Goal: Transaction & Acquisition: Purchase product/service

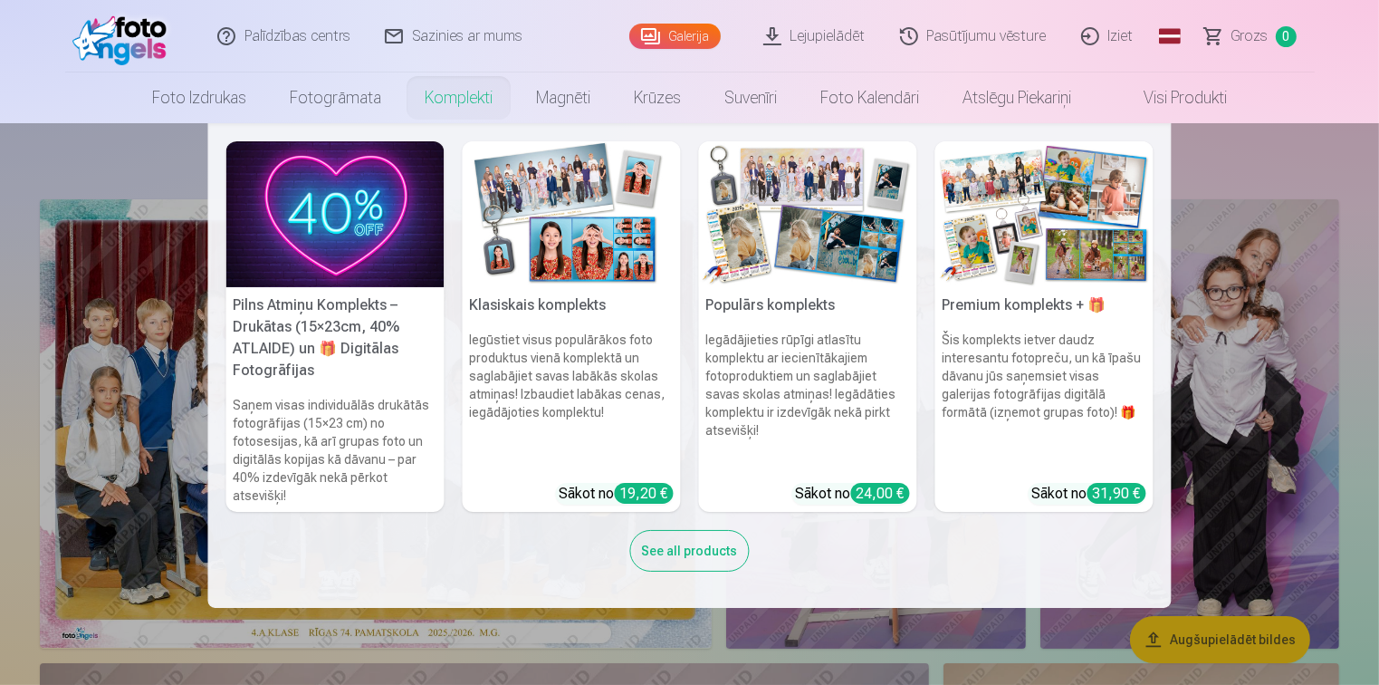
click at [1037, 245] on img at bounding box center [1045, 214] width 218 height 146
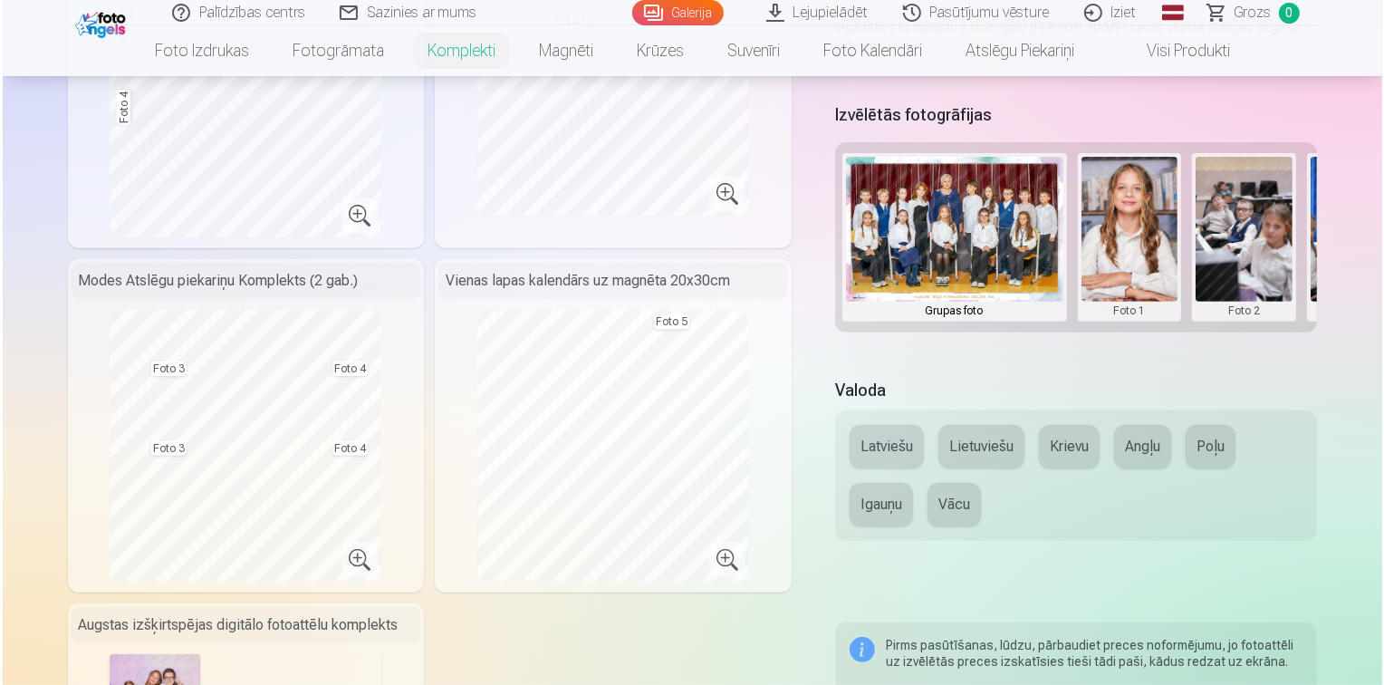
scroll to position [634, 0]
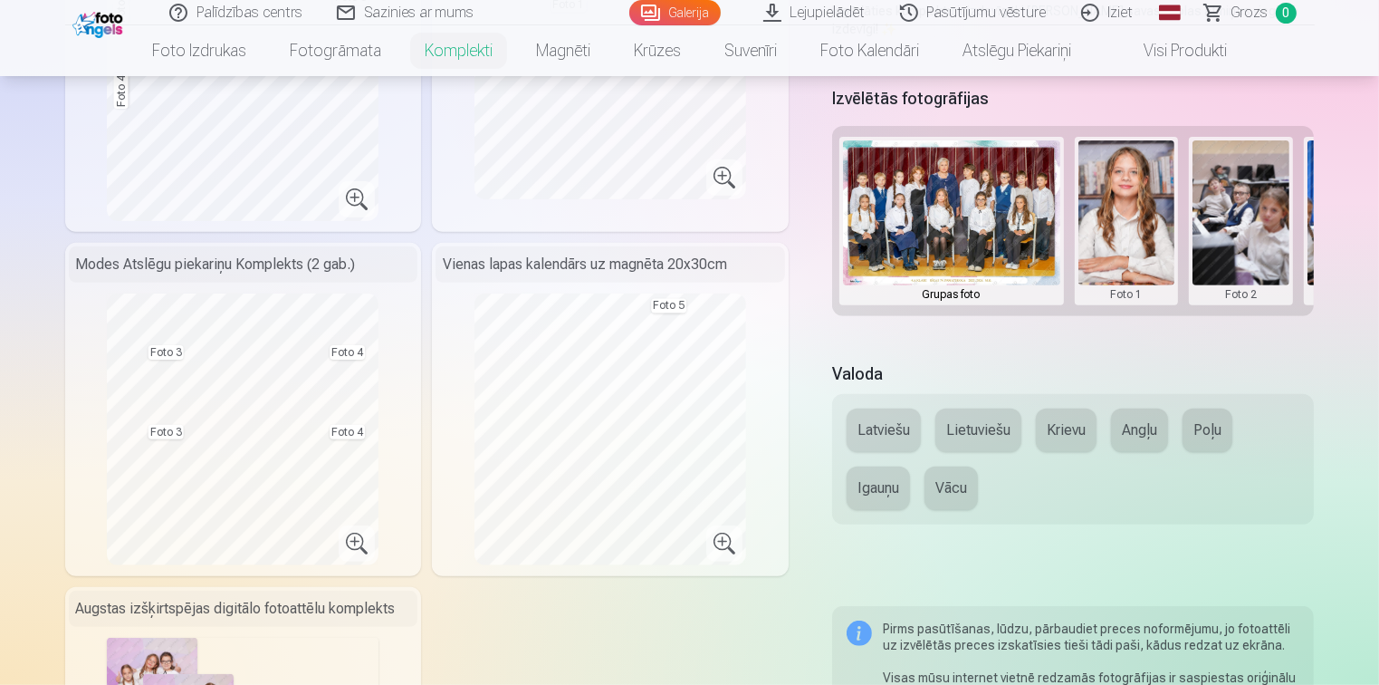
click at [1116, 224] on button at bounding box center [1127, 220] width 97 height 161
click at [1116, 224] on button "Nomainiet foto" at bounding box center [1126, 220] width 148 height 51
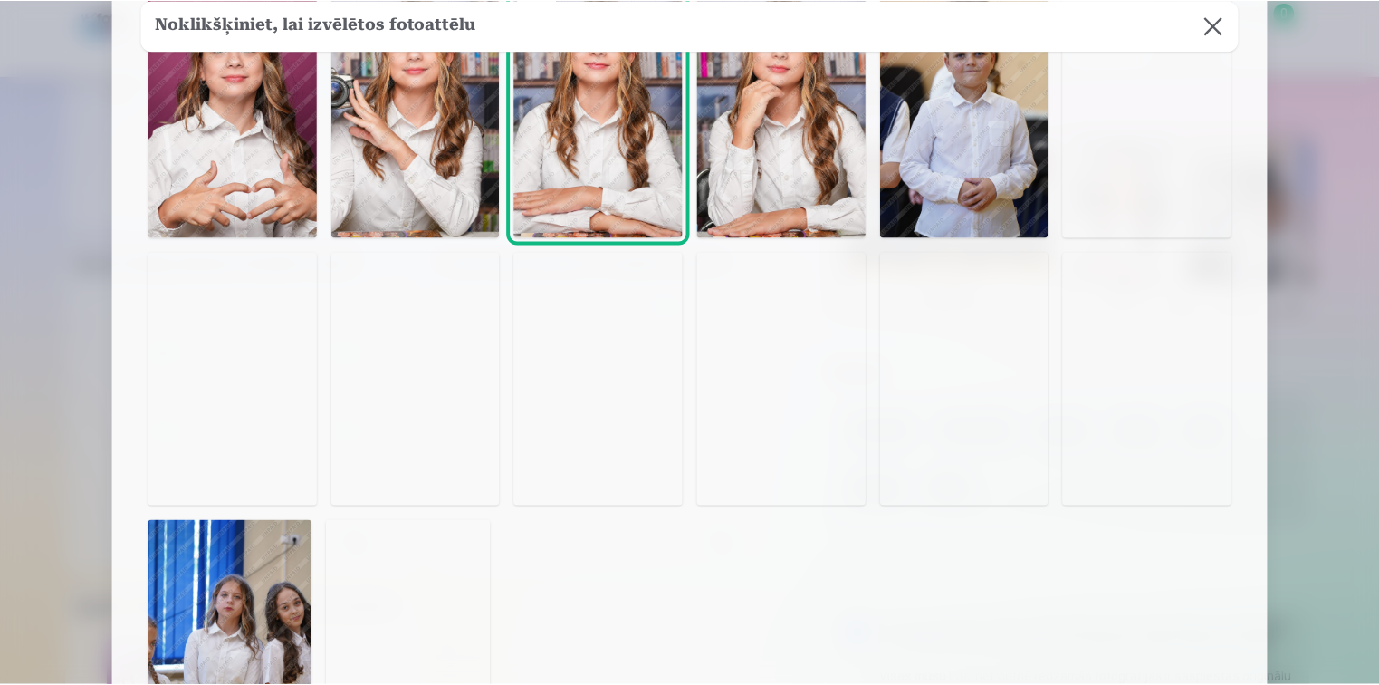
scroll to position [453, 0]
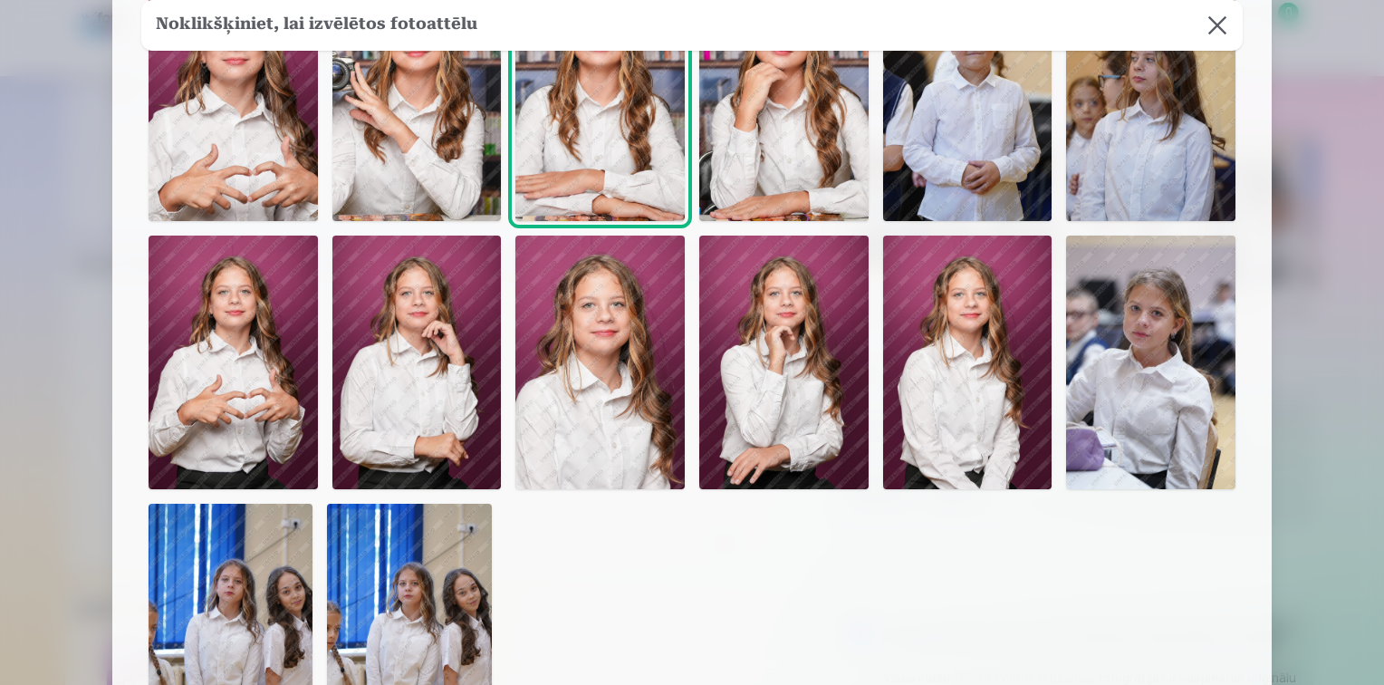
click at [604, 390] on img at bounding box center [599, 362] width 169 height 254
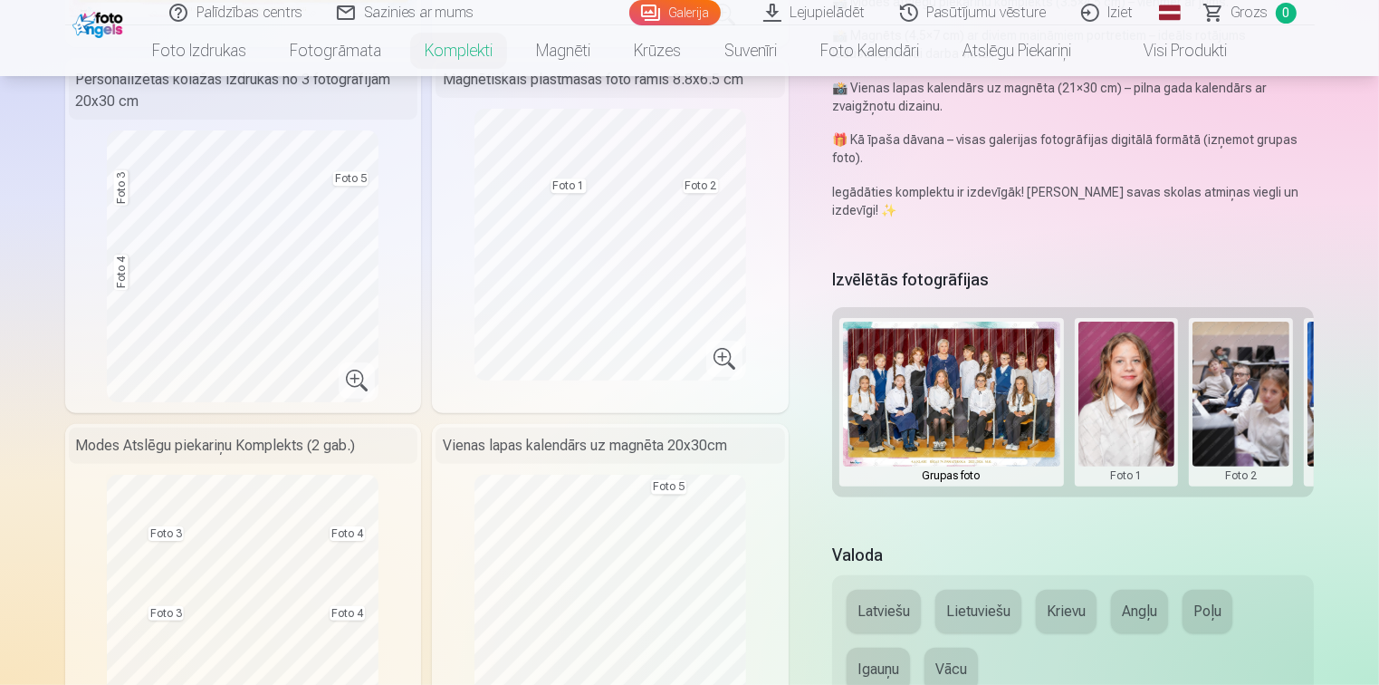
click at [1235, 405] on button at bounding box center [1241, 402] width 97 height 161
click at [1244, 397] on button "Nomainiet foto" at bounding box center [1241, 401] width 148 height 51
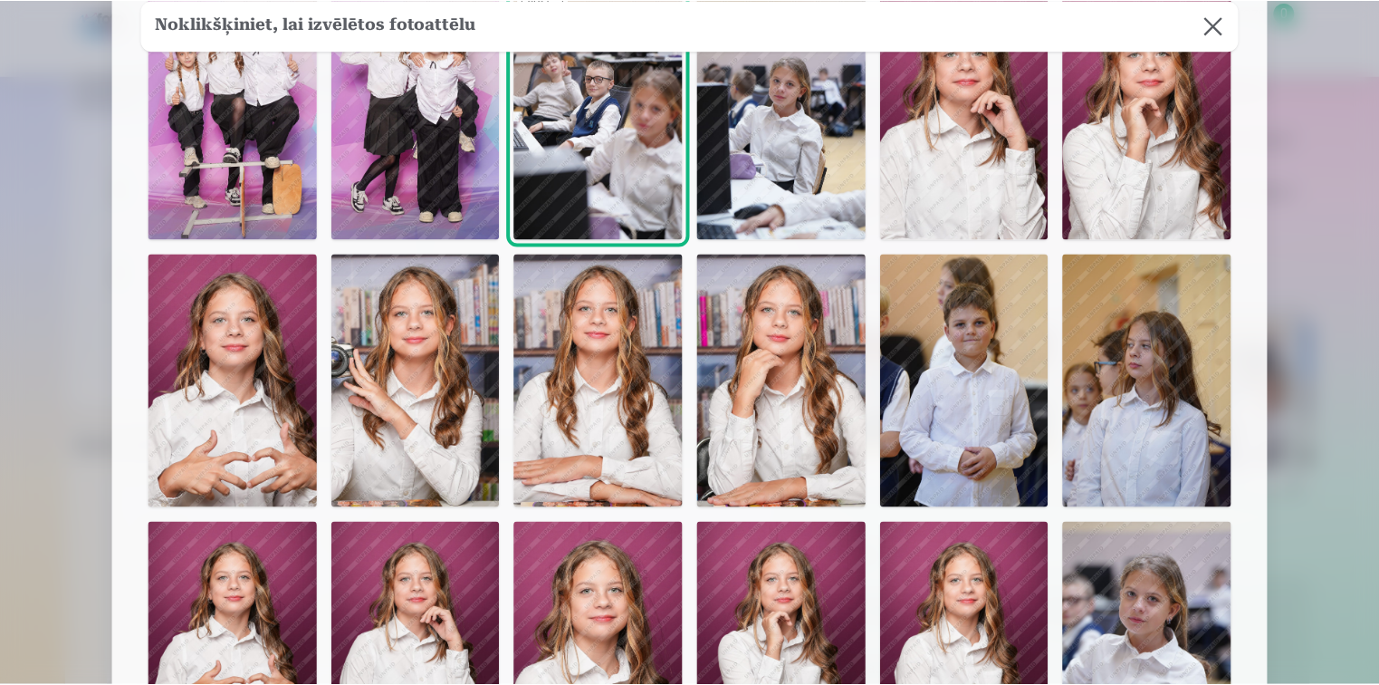
scroll to position [181, 0]
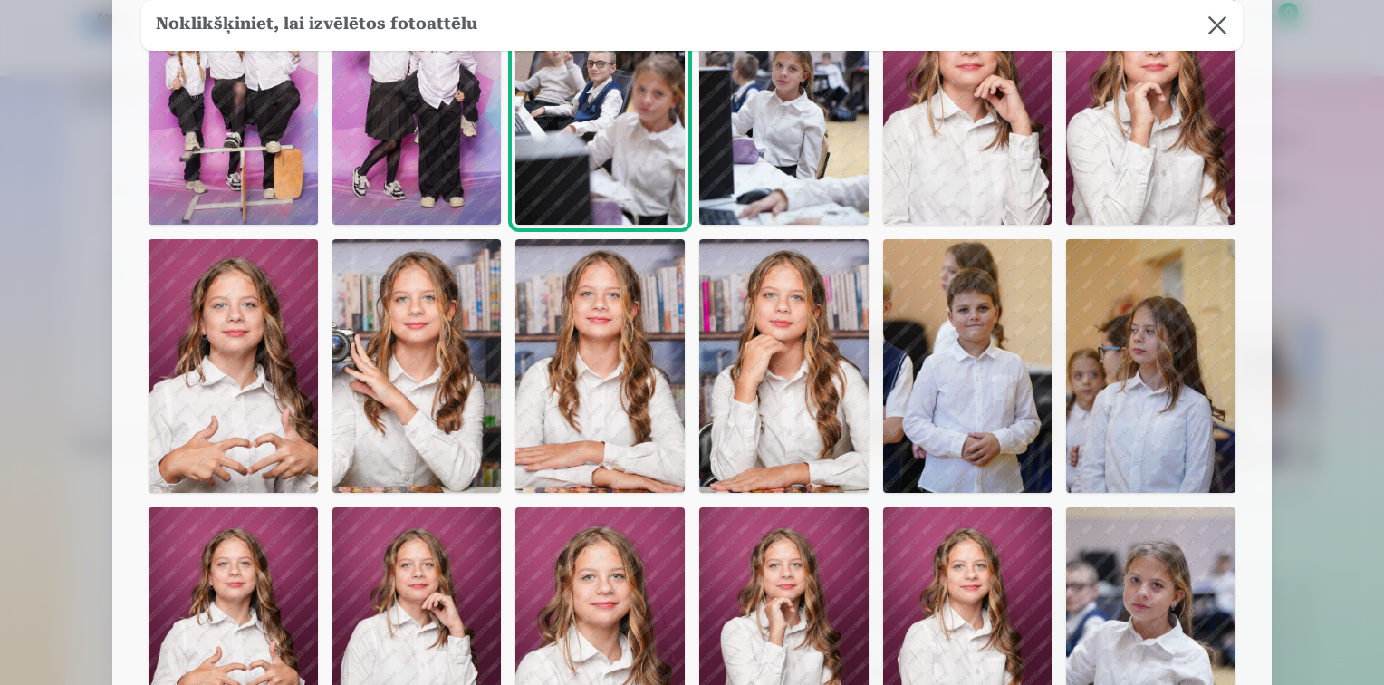
click at [421, 382] on img at bounding box center [416, 366] width 169 height 254
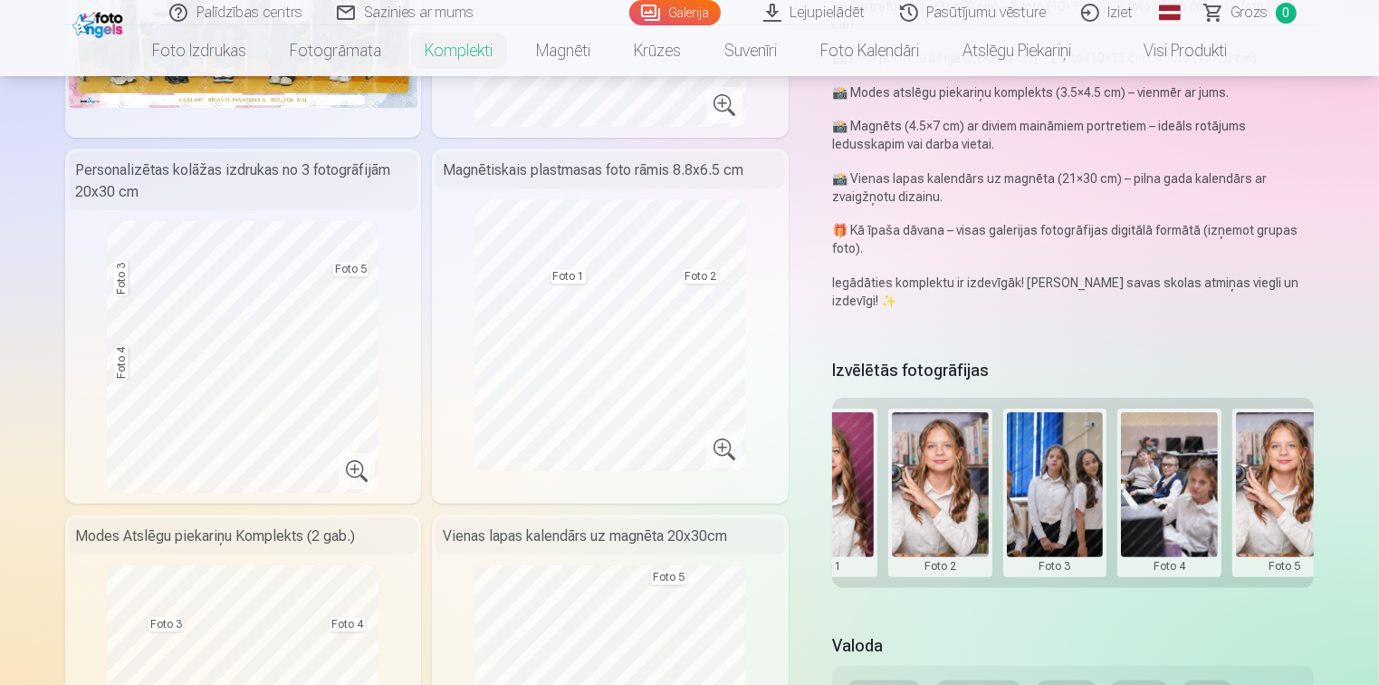
scroll to position [0, 324]
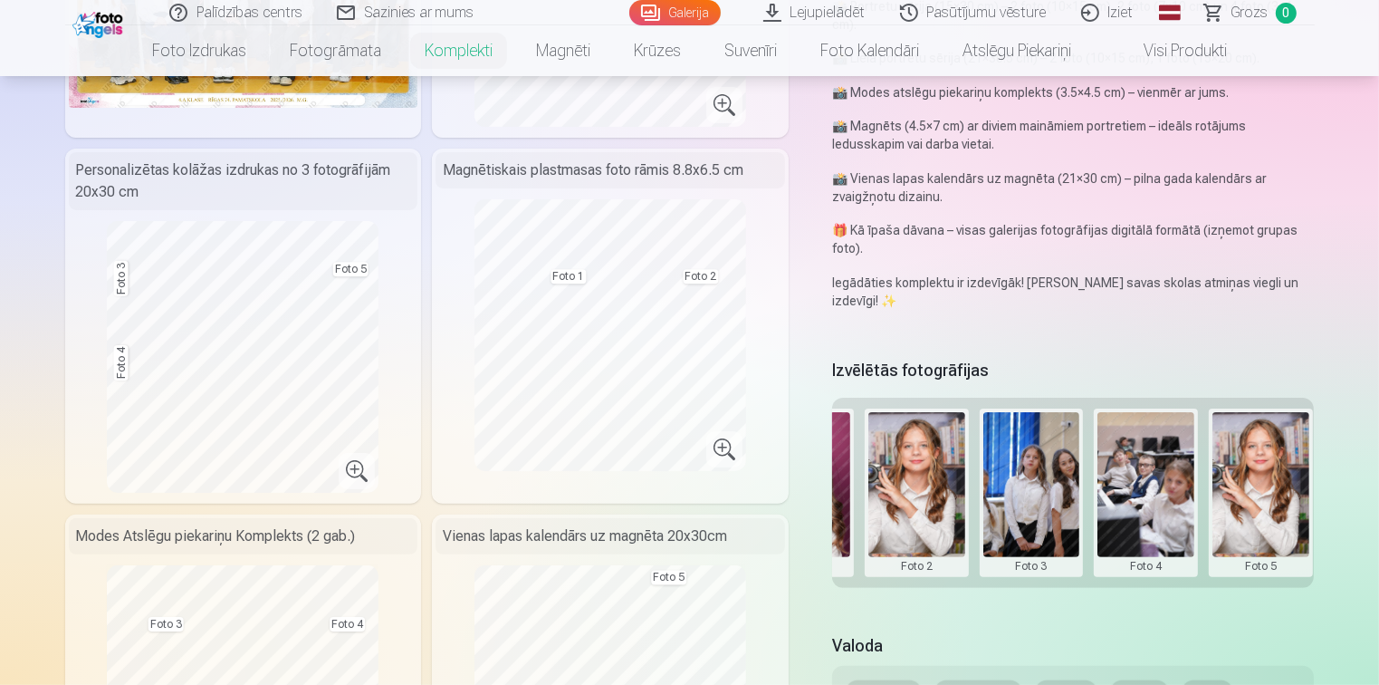
click at [1039, 481] on button at bounding box center [1032, 492] width 97 height 161
click at [1047, 494] on button "Nomainiet foto" at bounding box center [1031, 491] width 148 height 51
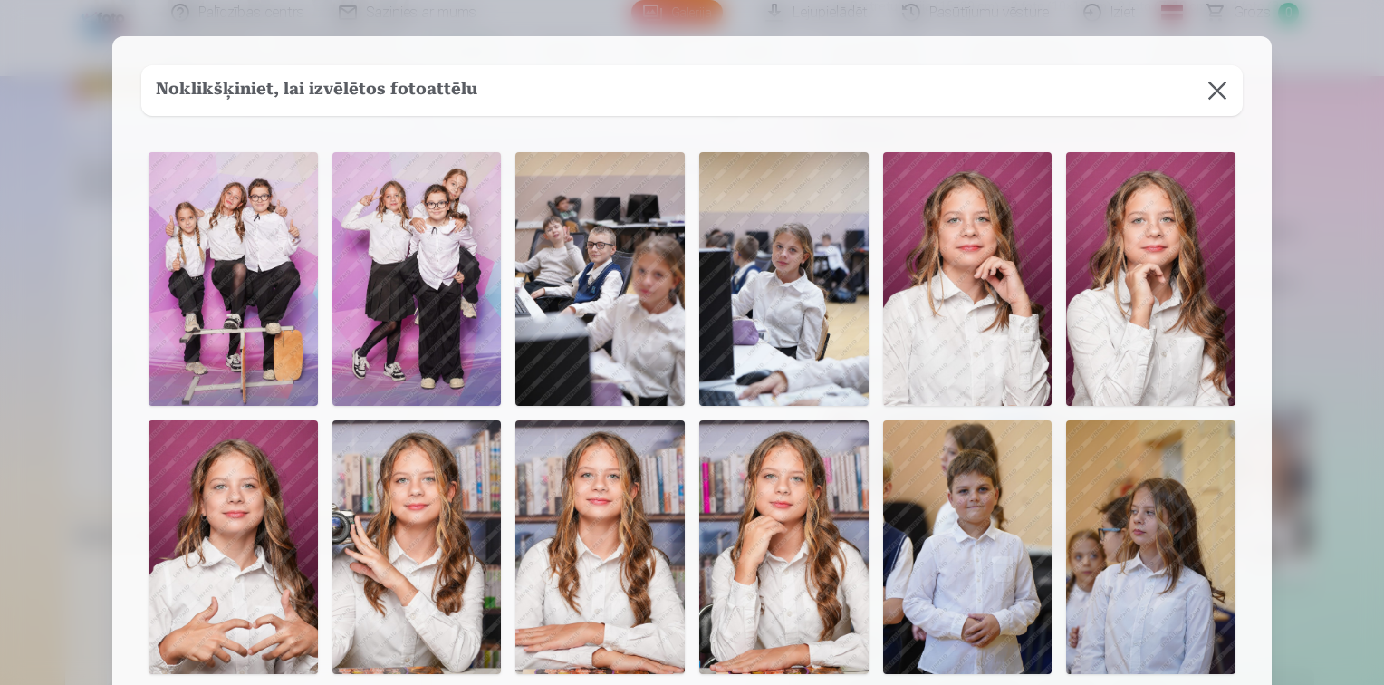
click at [405, 261] on img at bounding box center [416, 279] width 169 height 254
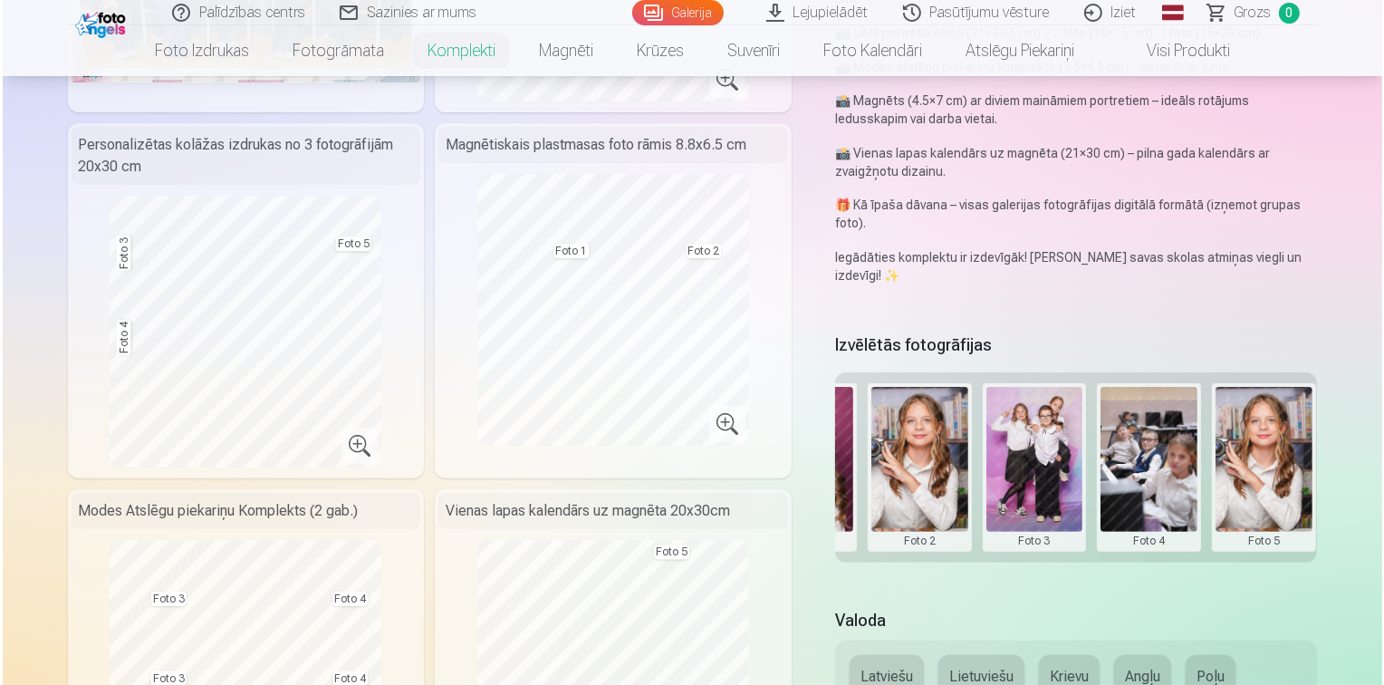
scroll to position [362, 0]
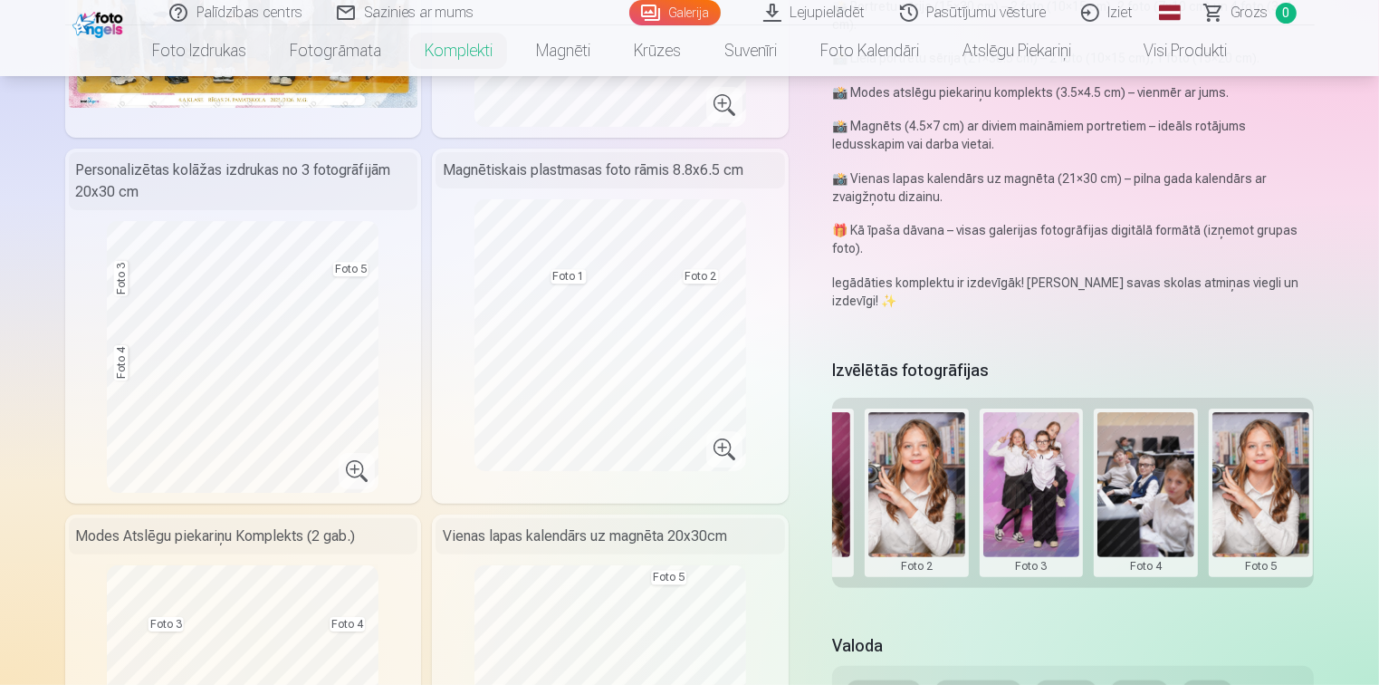
click at [1047, 475] on button at bounding box center [1032, 492] width 97 height 161
click at [1051, 496] on button "Nomainiet foto" at bounding box center [1031, 491] width 148 height 51
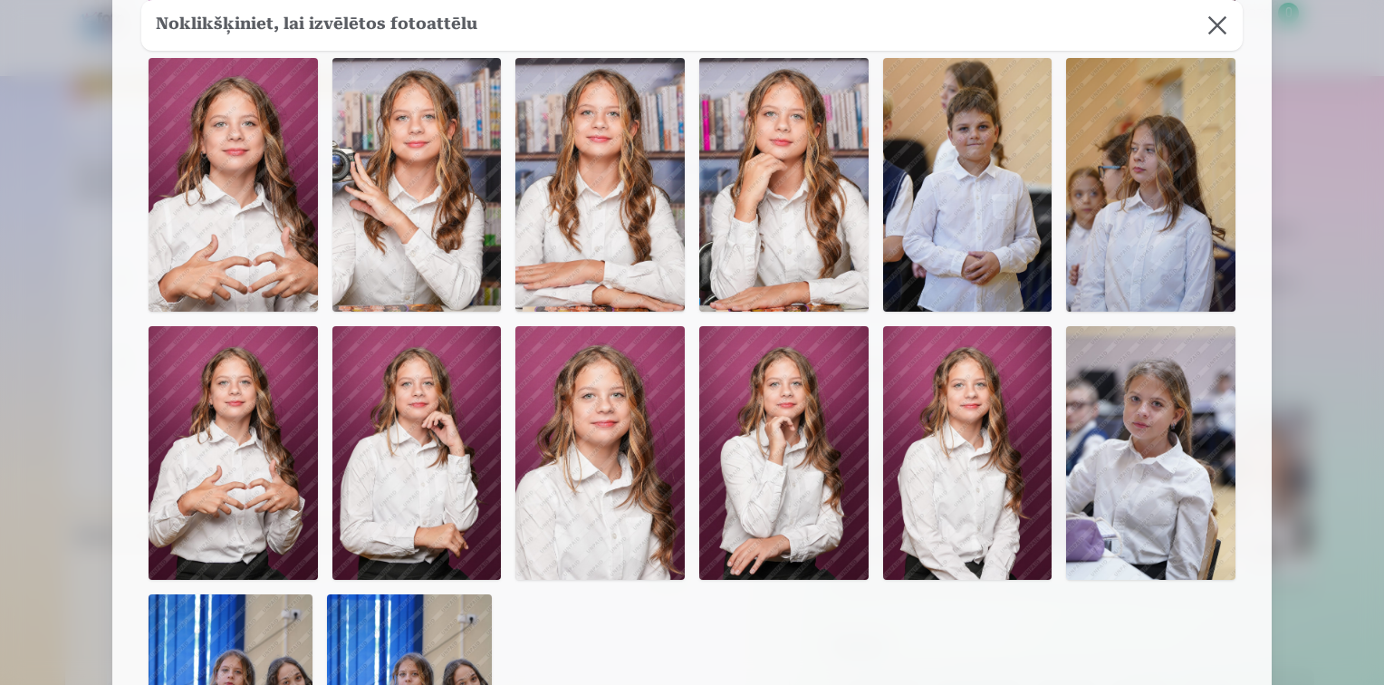
click at [222, 455] on img at bounding box center [233, 453] width 169 height 254
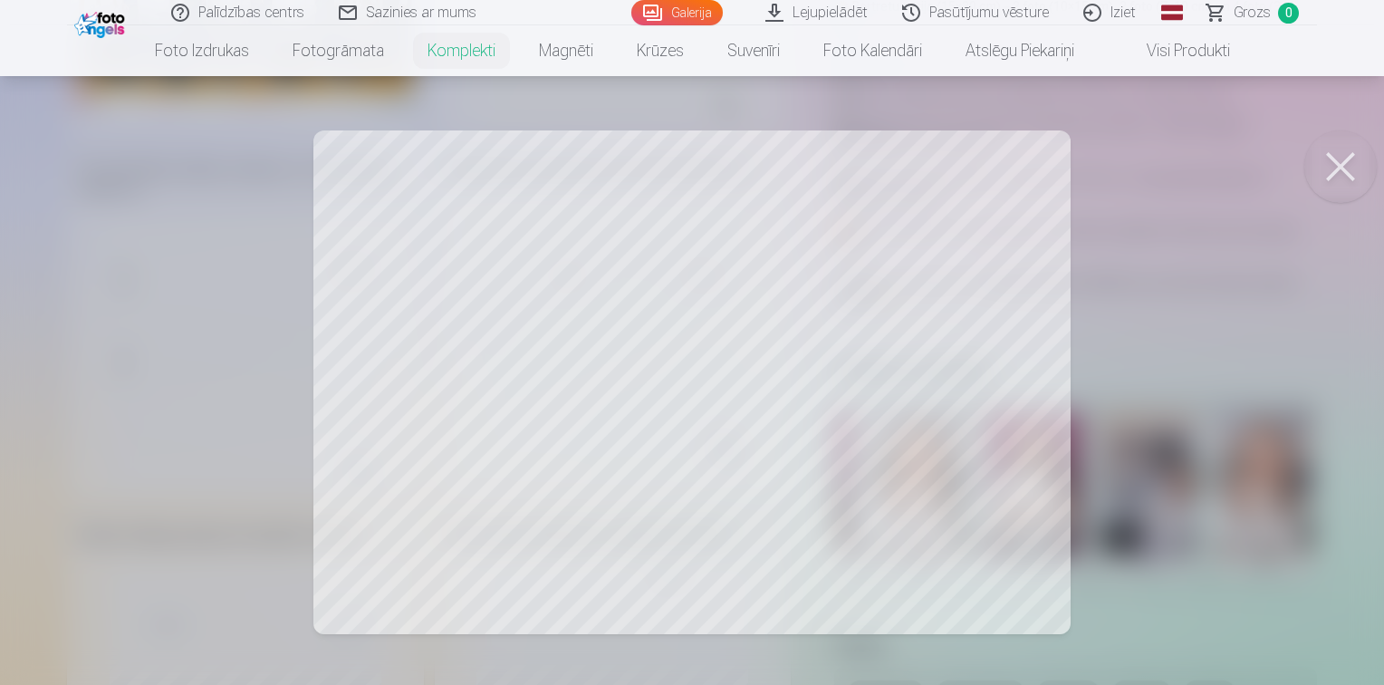
click at [1332, 164] on button at bounding box center [1340, 166] width 72 height 72
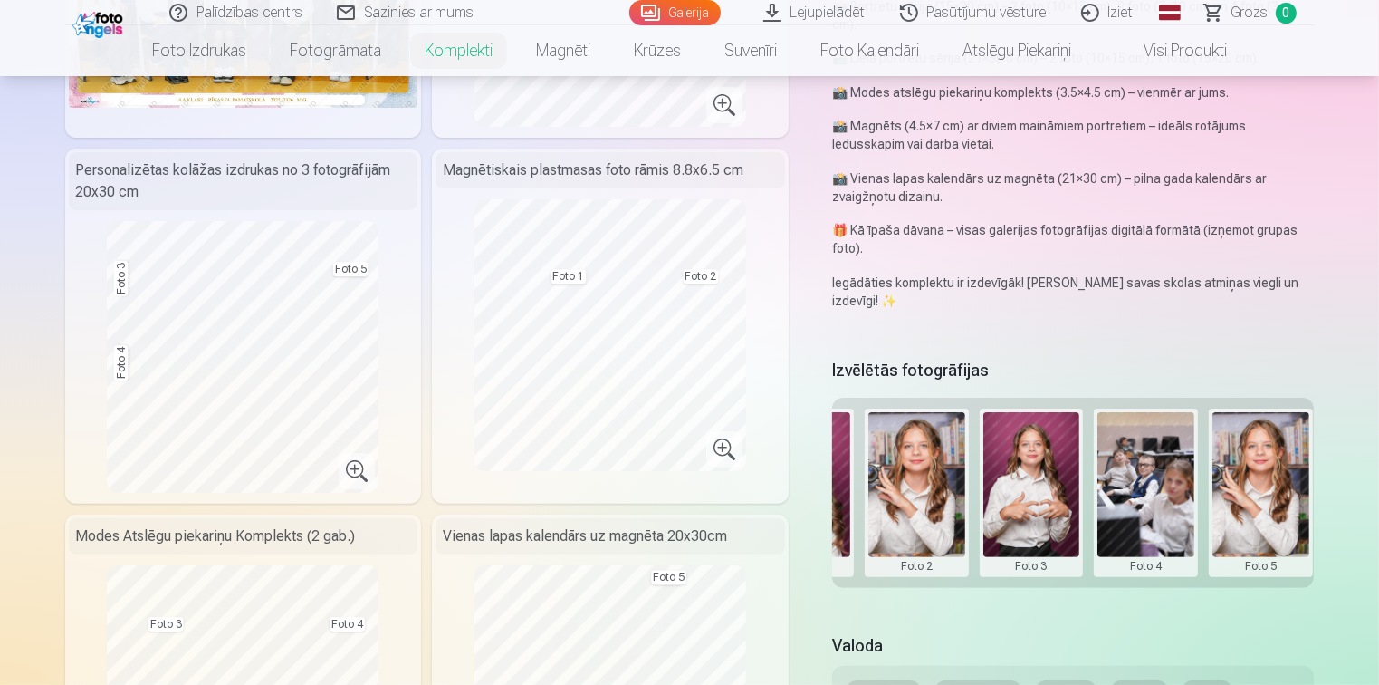
click at [1141, 491] on button at bounding box center [1146, 492] width 97 height 161
click at [1127, 496] on button "Nomainiet foto" at bounding box center [1145, 491] width 148 height 51
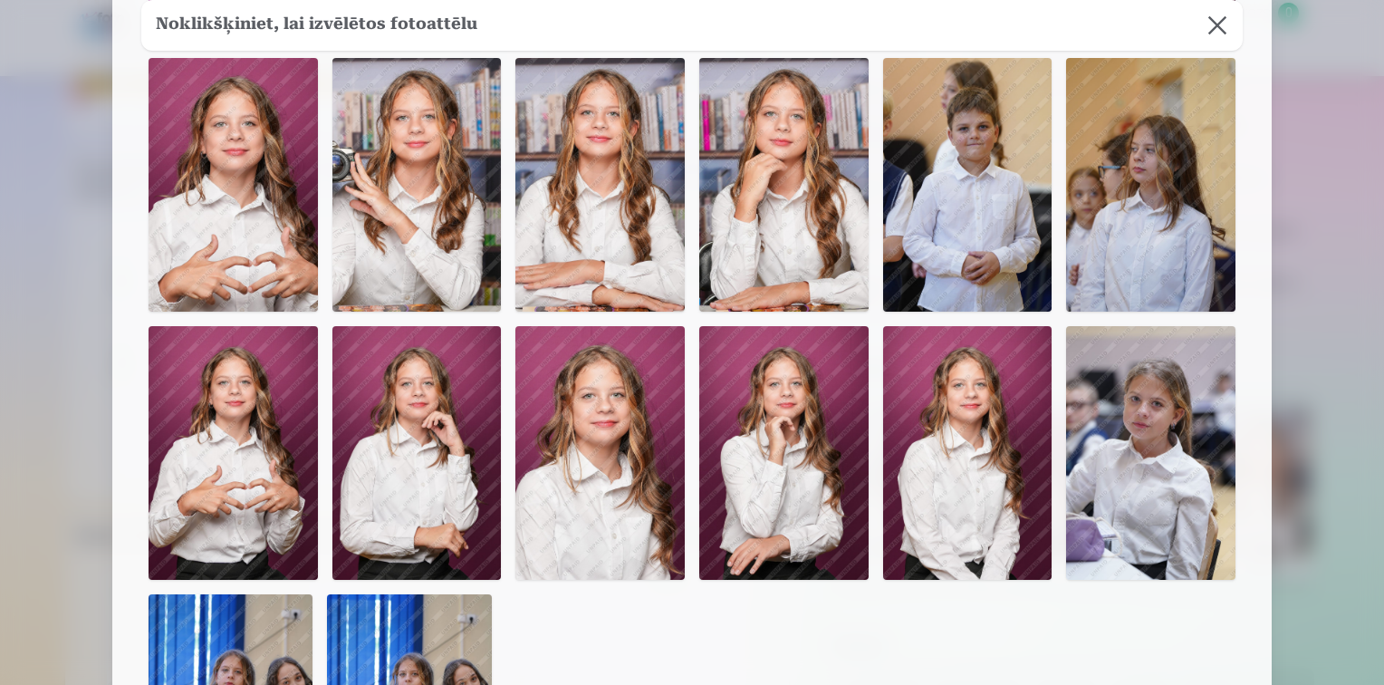
click at [623, 170] on img at bounding box center [599, 185] width 169 height 254
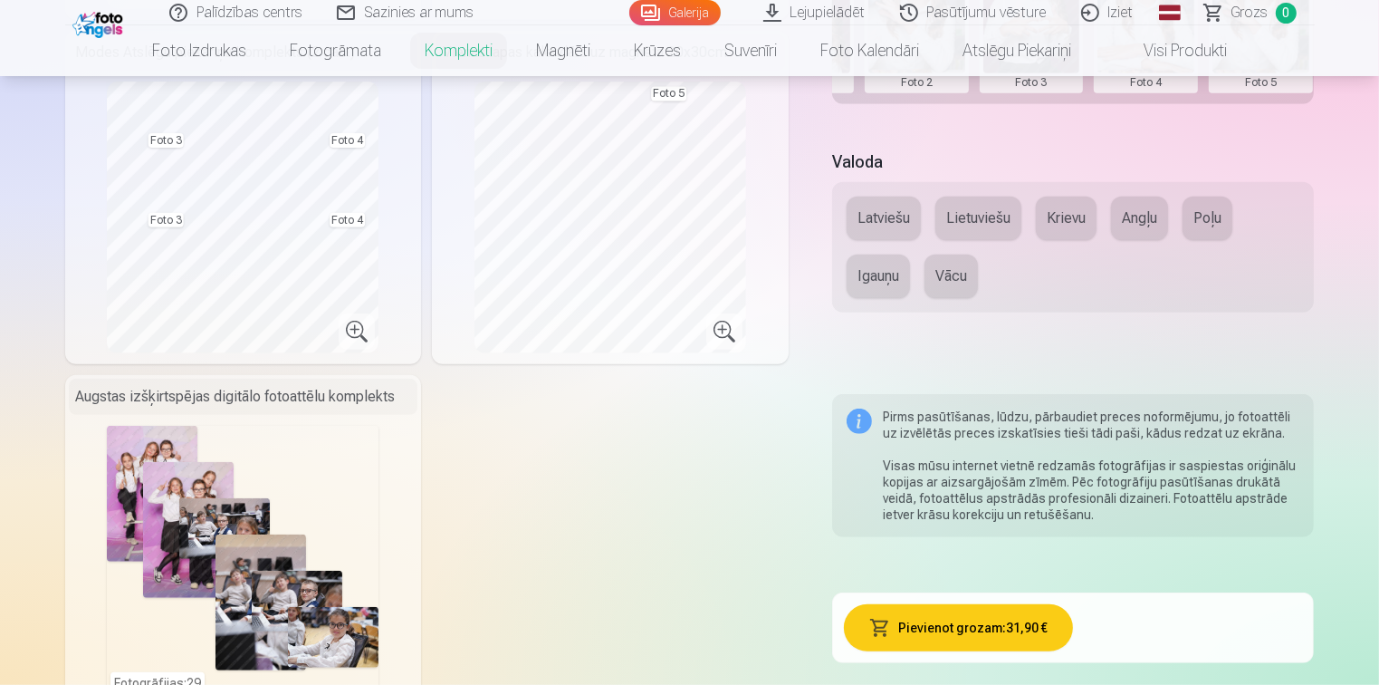
scroll to position [906, 0]
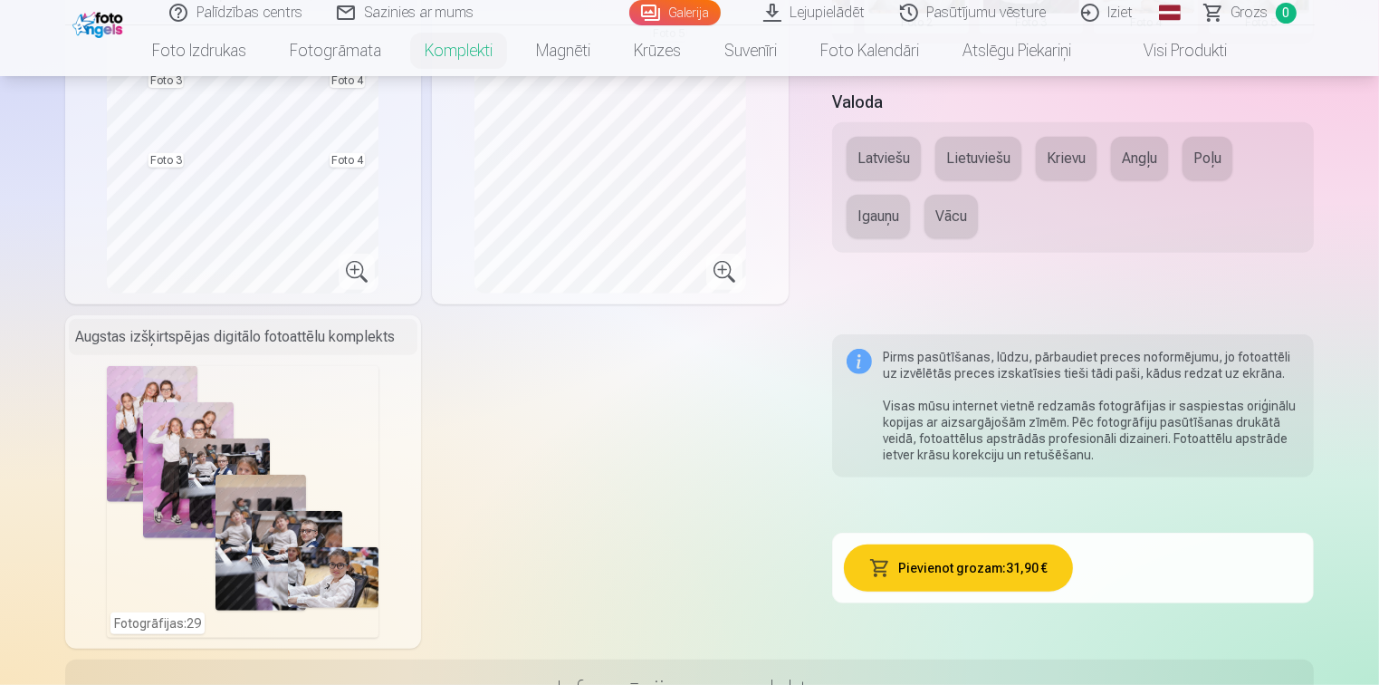
click at [1067, 164] on button "Krievu" at bounding box center [1066, 158] width 61 height 43
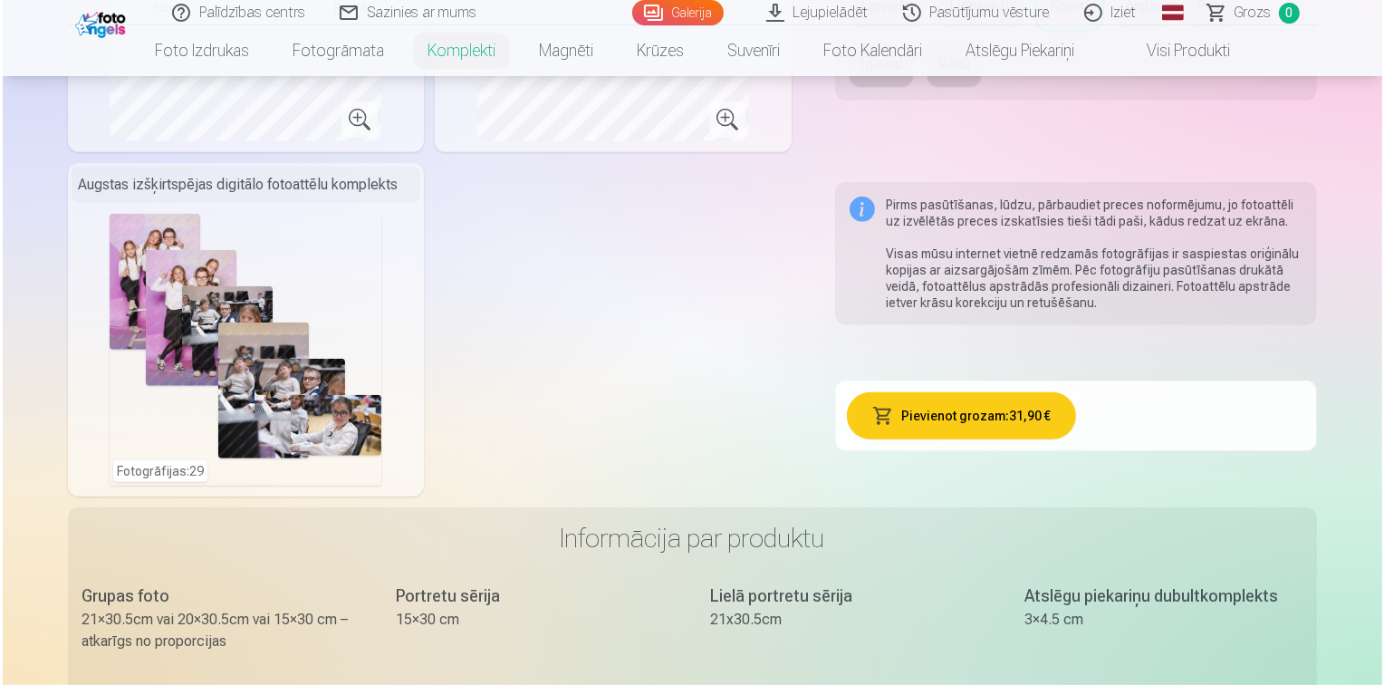
scroll to position [1087, 0]
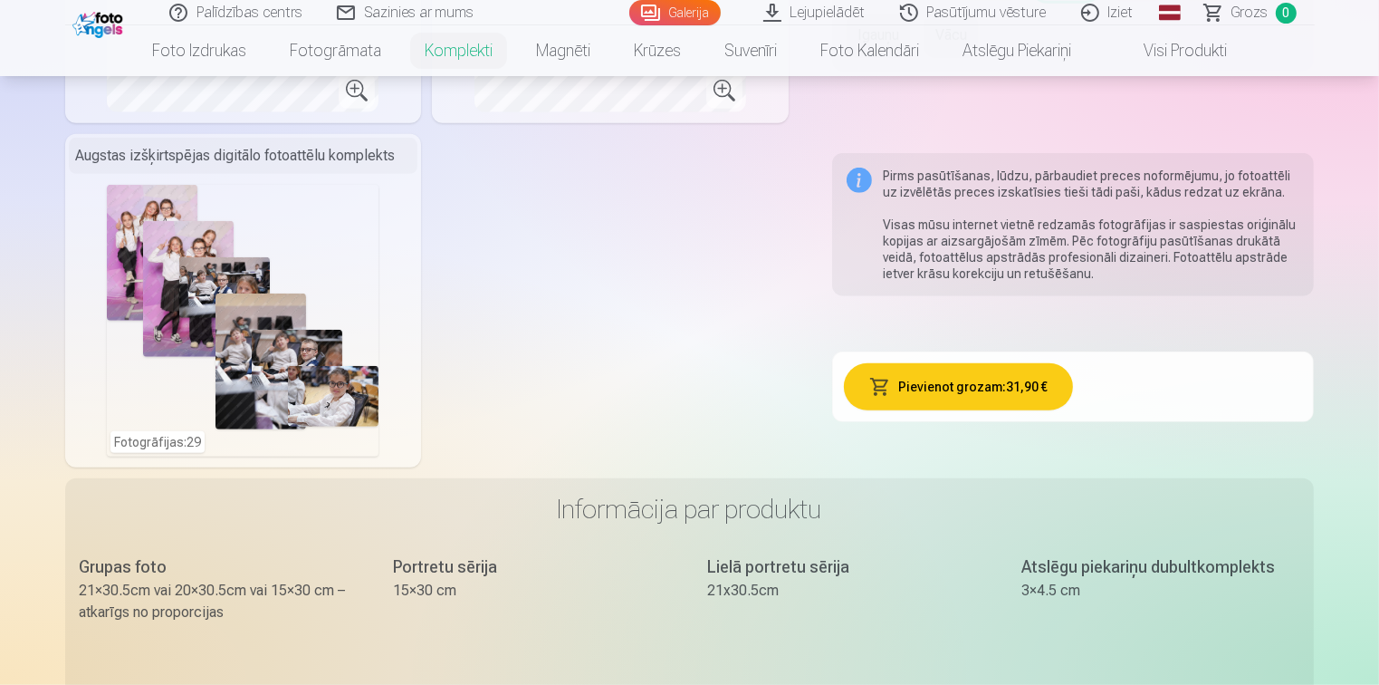
click at [963, 401] on button "Pievienot grozam : 31,90 €" at bounding box center [958, 386] width 229 height 47
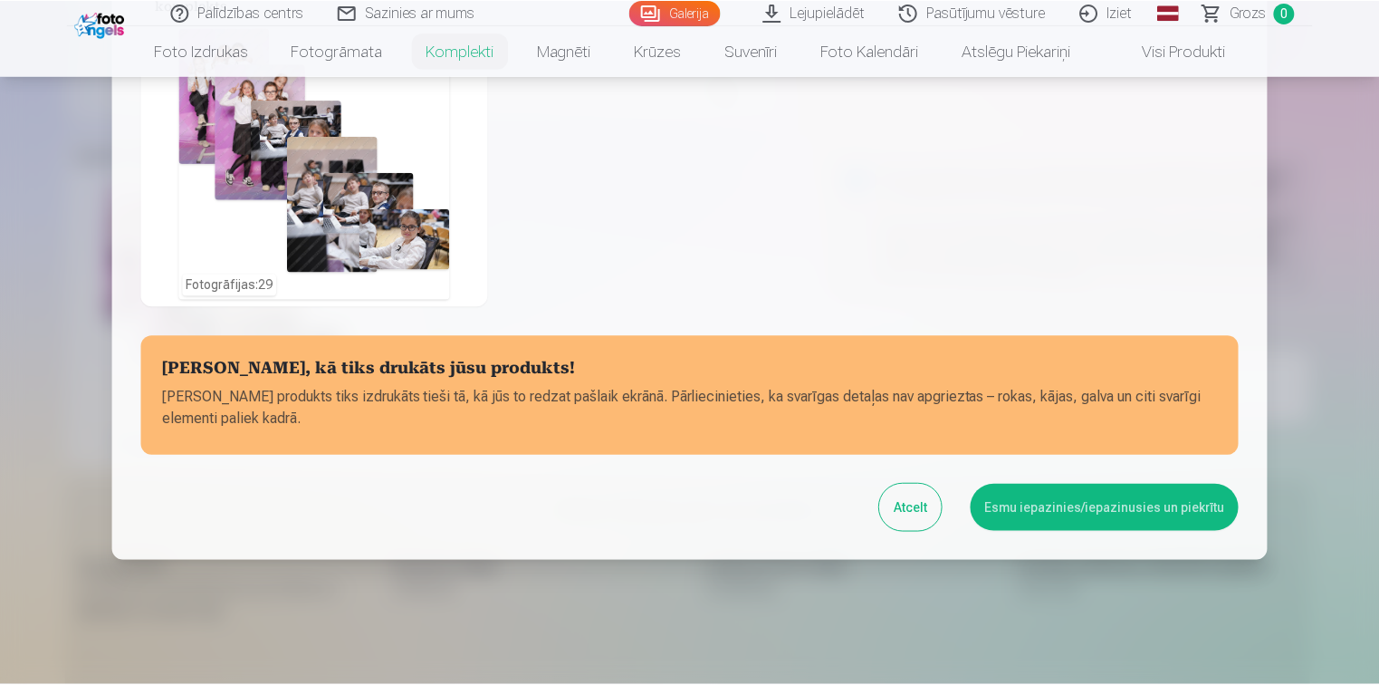
scroll to position [721, 0]
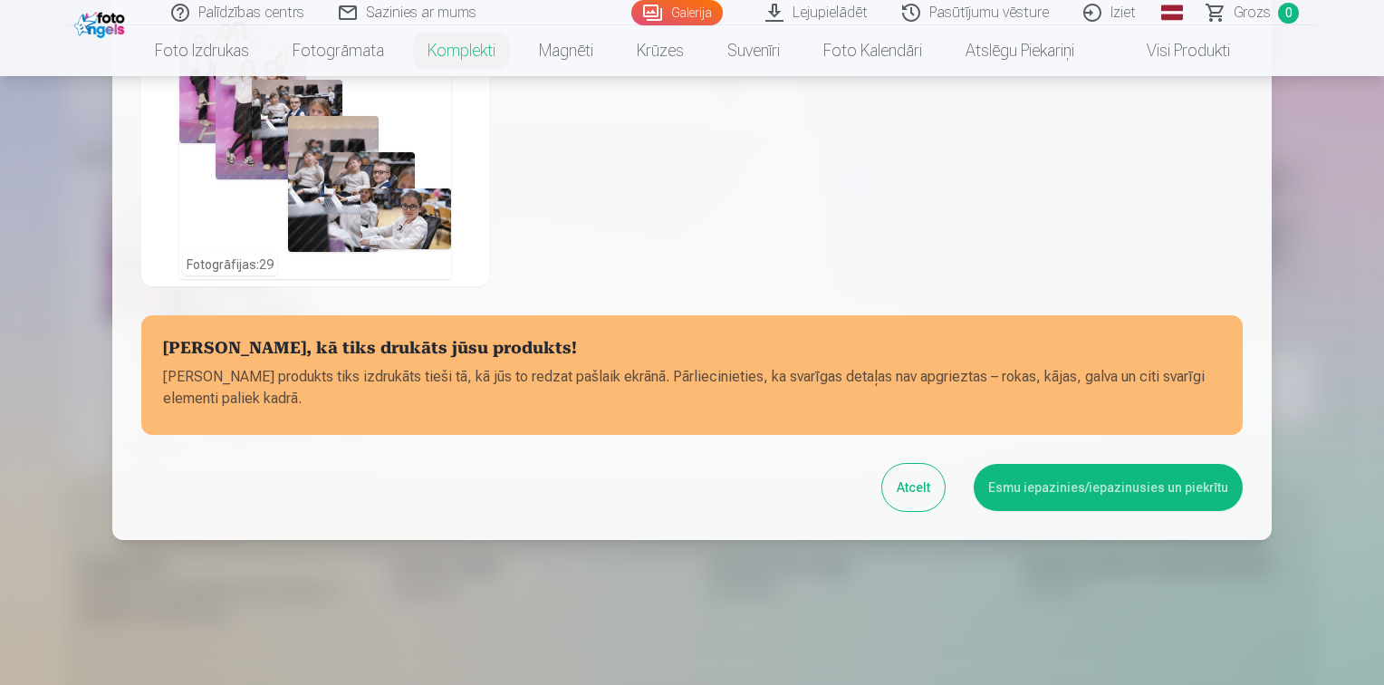
click at [1139, 486] on button "Esmu iepazinies/iepazinusies un piekrītu" at bounding box center [1108, 487] width 269 height 47
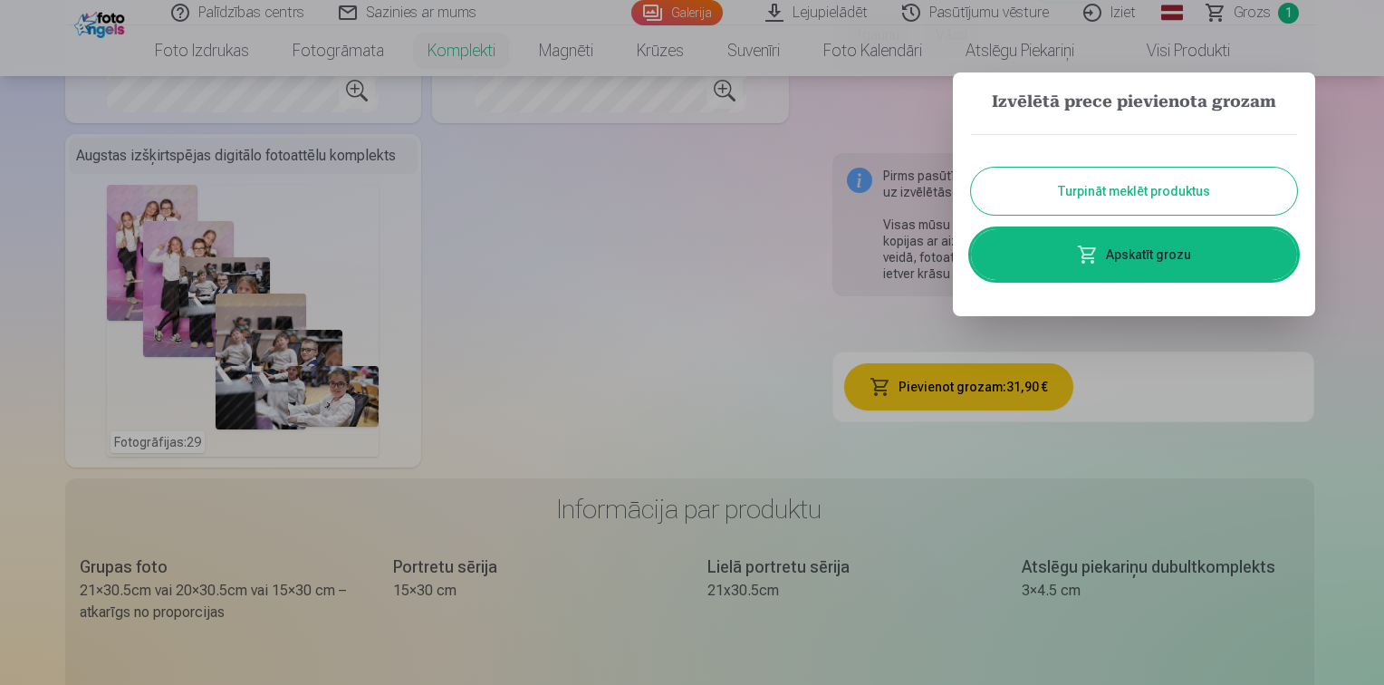
click at [1163, 250] on link "Apskatīt grozu" at bounding box center [1134, 254] width 326 height 51
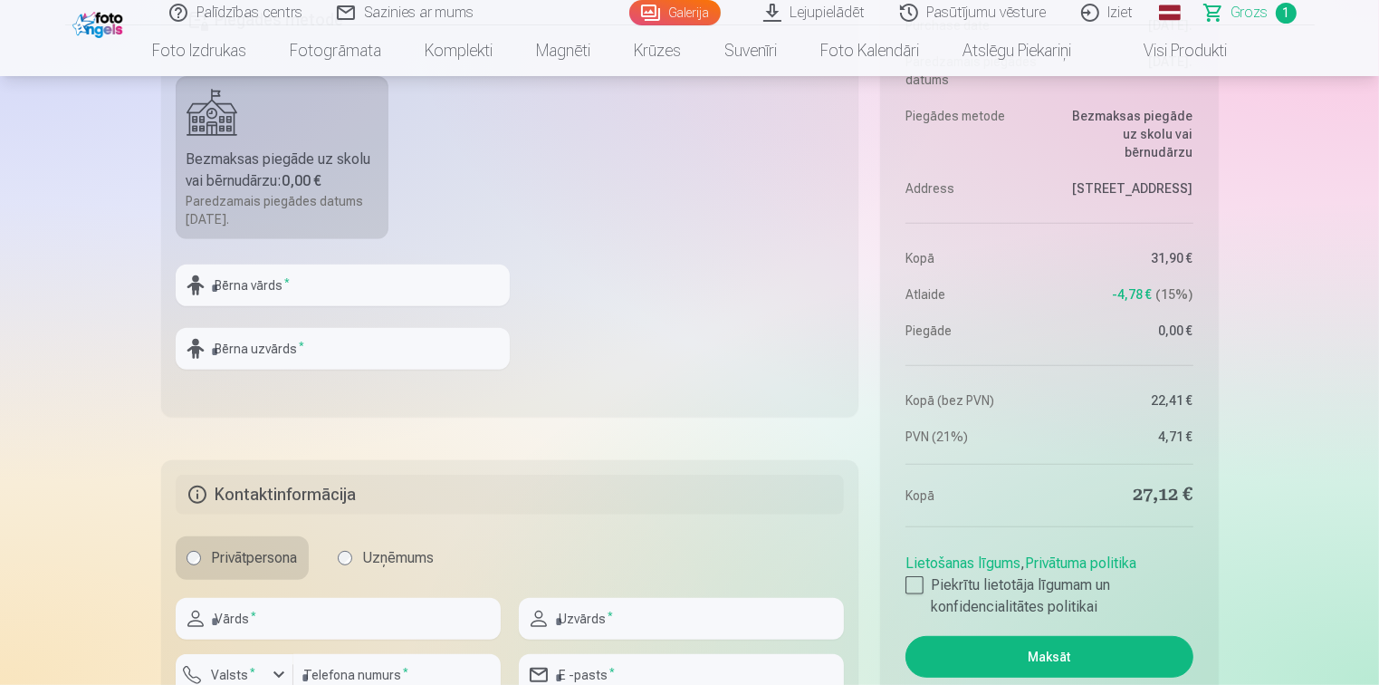
scroll to position [725, 0]
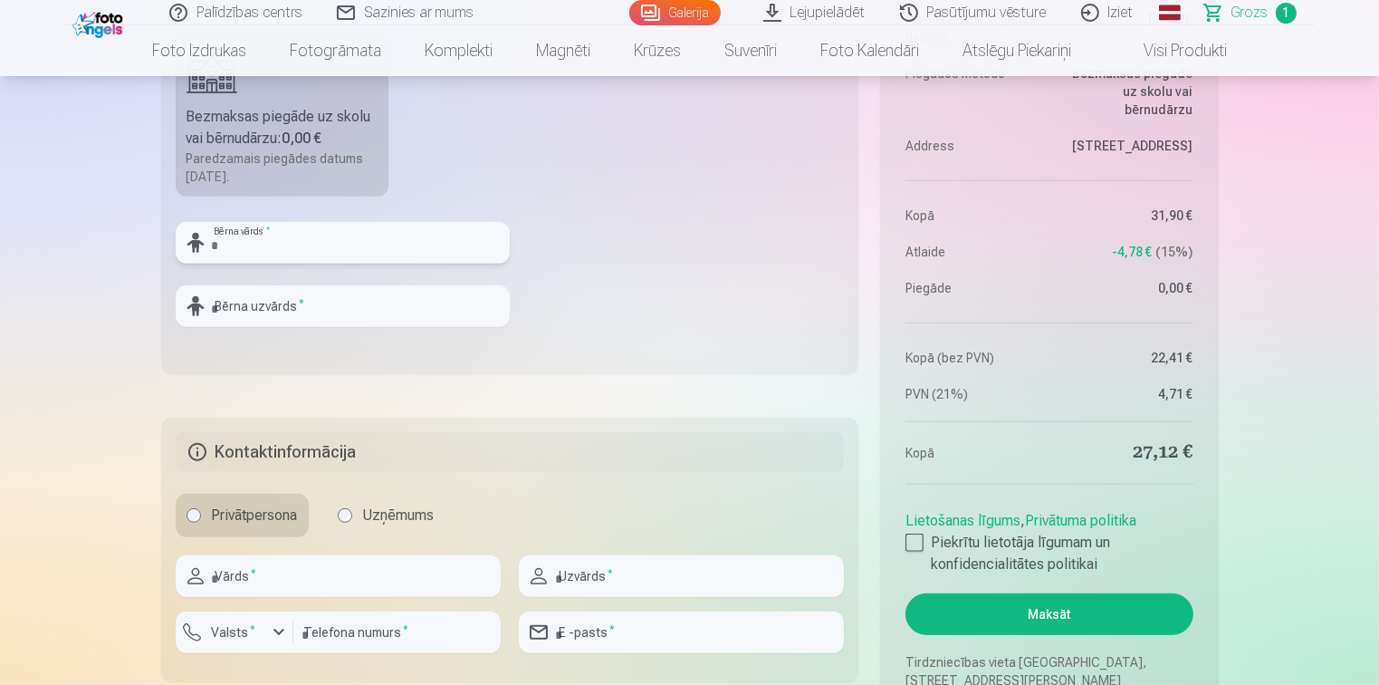
click at [346, 226] on input "text" at bounding box center [343, 243] width 334 height 42
type input "*******"
drag, startPoint x: 370, startPoint y: 292, endPoint x: 379, endPoint y: 292, distance: 10.0
click at [370, 292] on input "text" at bounding box center [343, 306] width 334 height 42
type input "**********"
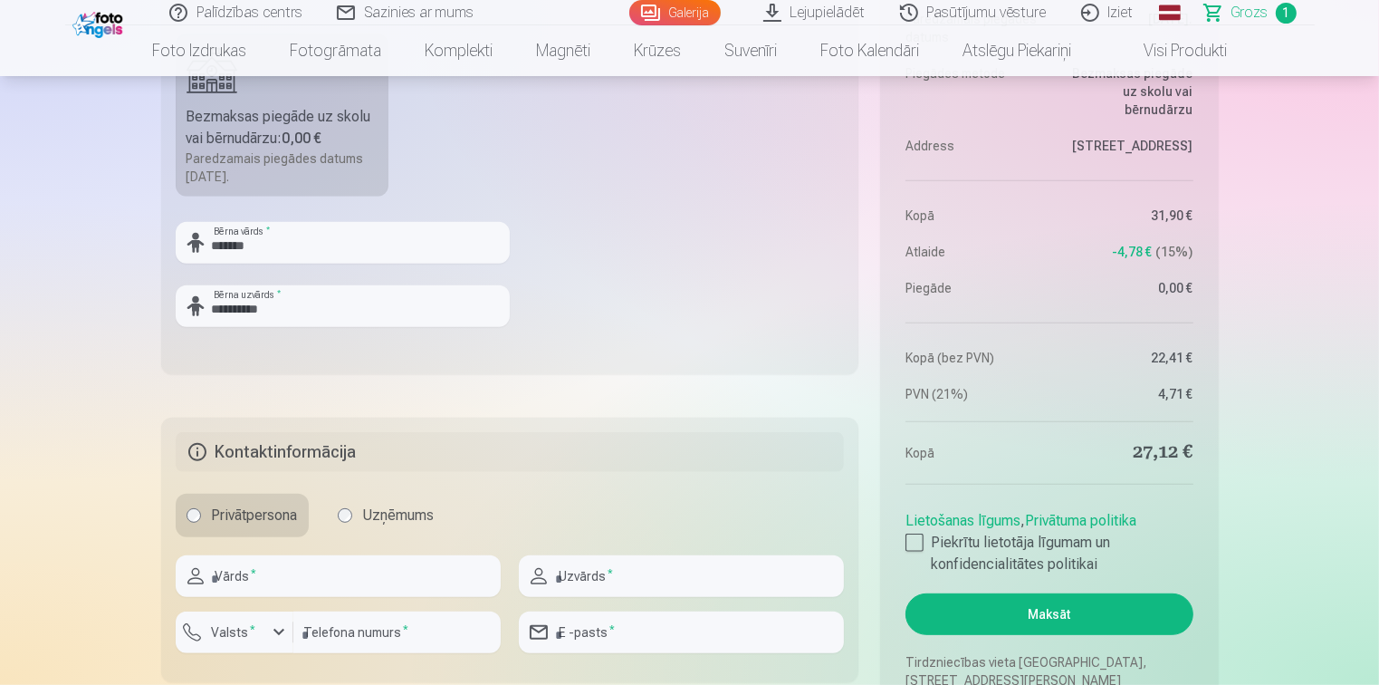
click at [630, 303] on fieldset "**********" at bounding box center [510, 158] width 698 height 431
click at [284, 579] on input "text" at bounding box center [338, 576] width 325 height 42
type input "*******"
type input "**********"
type input "********"
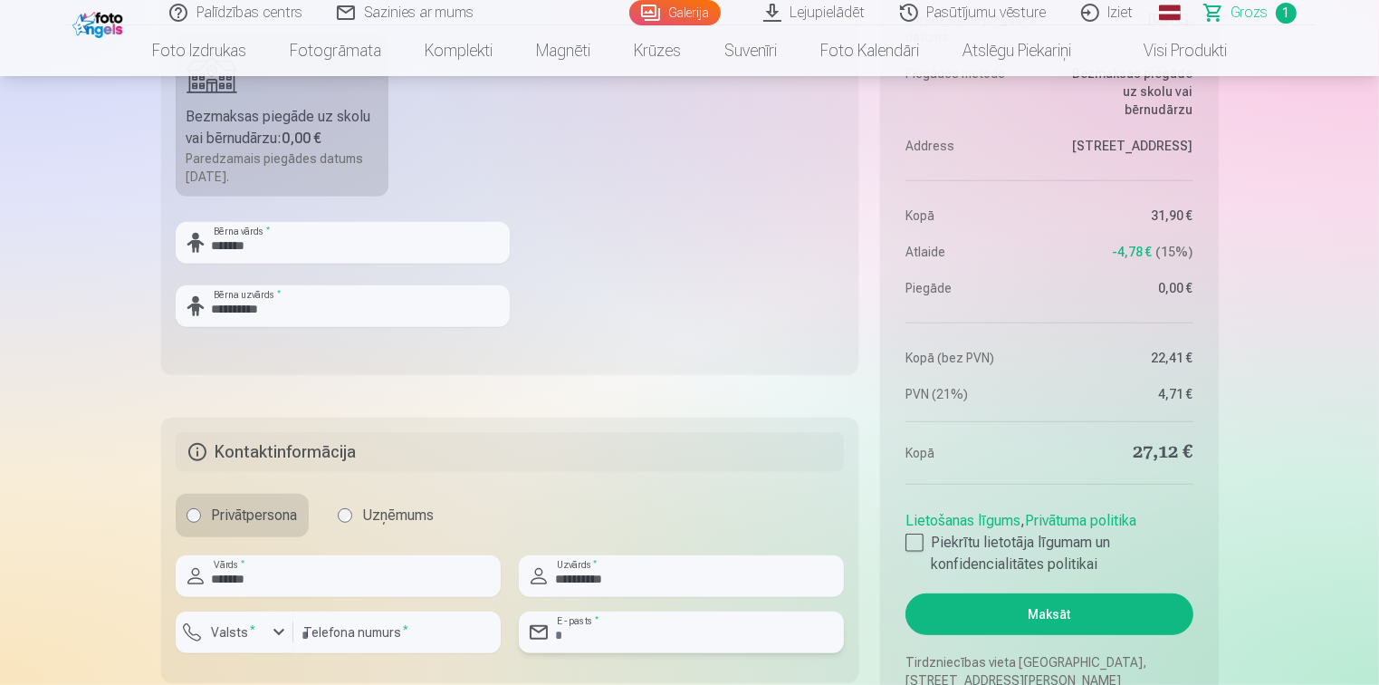
type input "**********"
click at [266, 634] on button "Valsts *" at bounding box center [235, 632] width 118 height 42
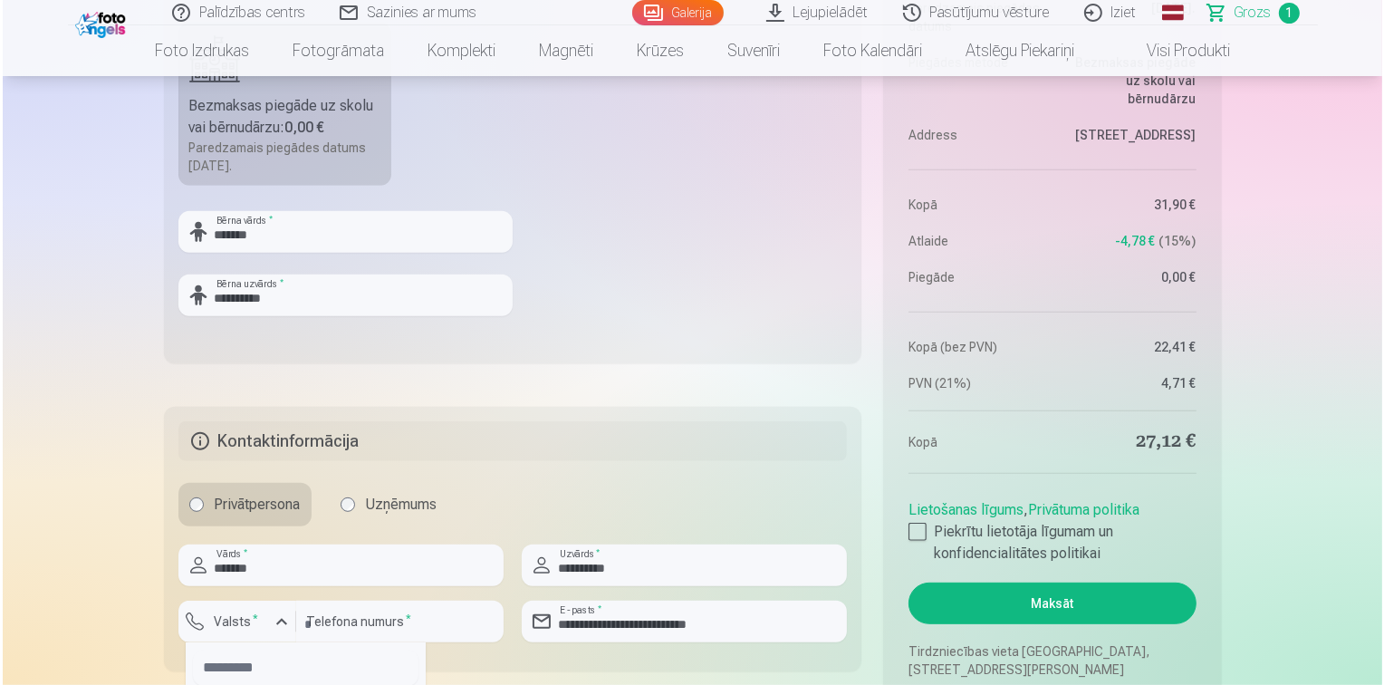
scroll to position [917, 0]
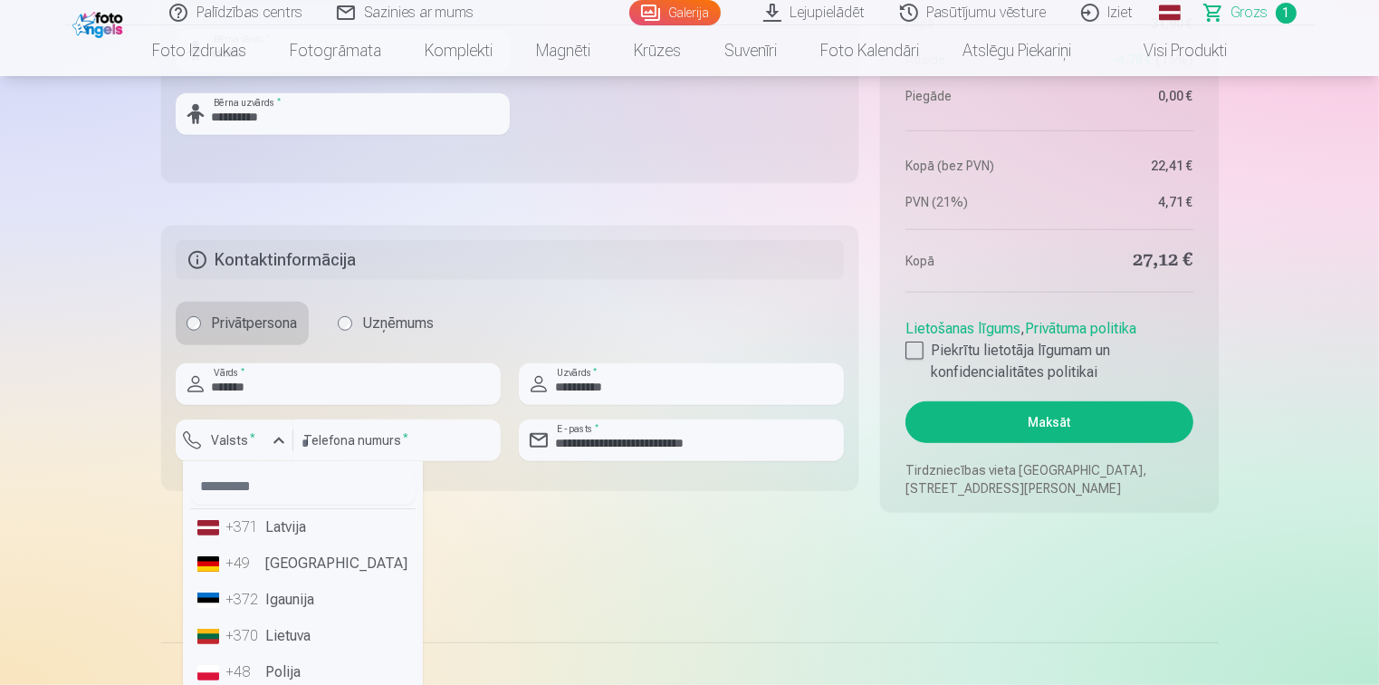
click at [290, 531] on li "+371 Latvija" at bounding box center [303, 527] width 226 height 36
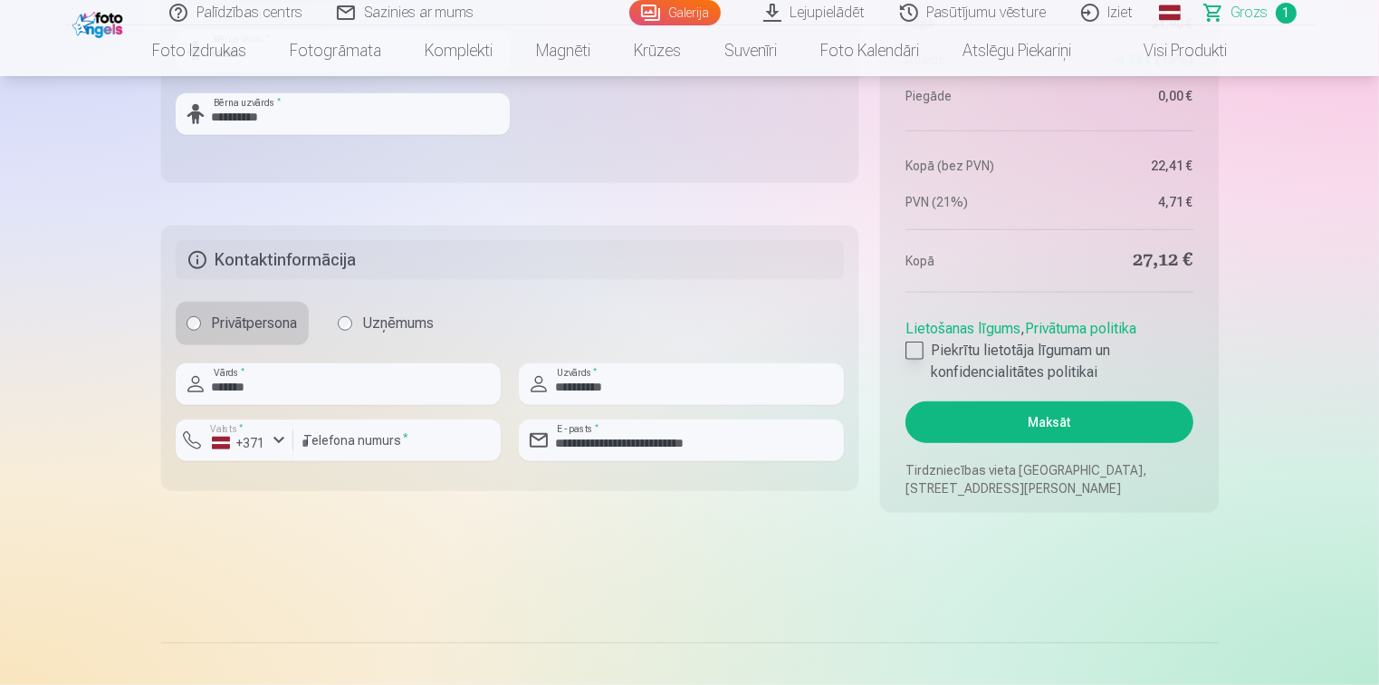
click at [909, 357] on div at bounding box center [915, 350] width 18 height 18
click at [1094, 420] on button "Maksāt" at bounding box center [1049, 422] width 287 height 42
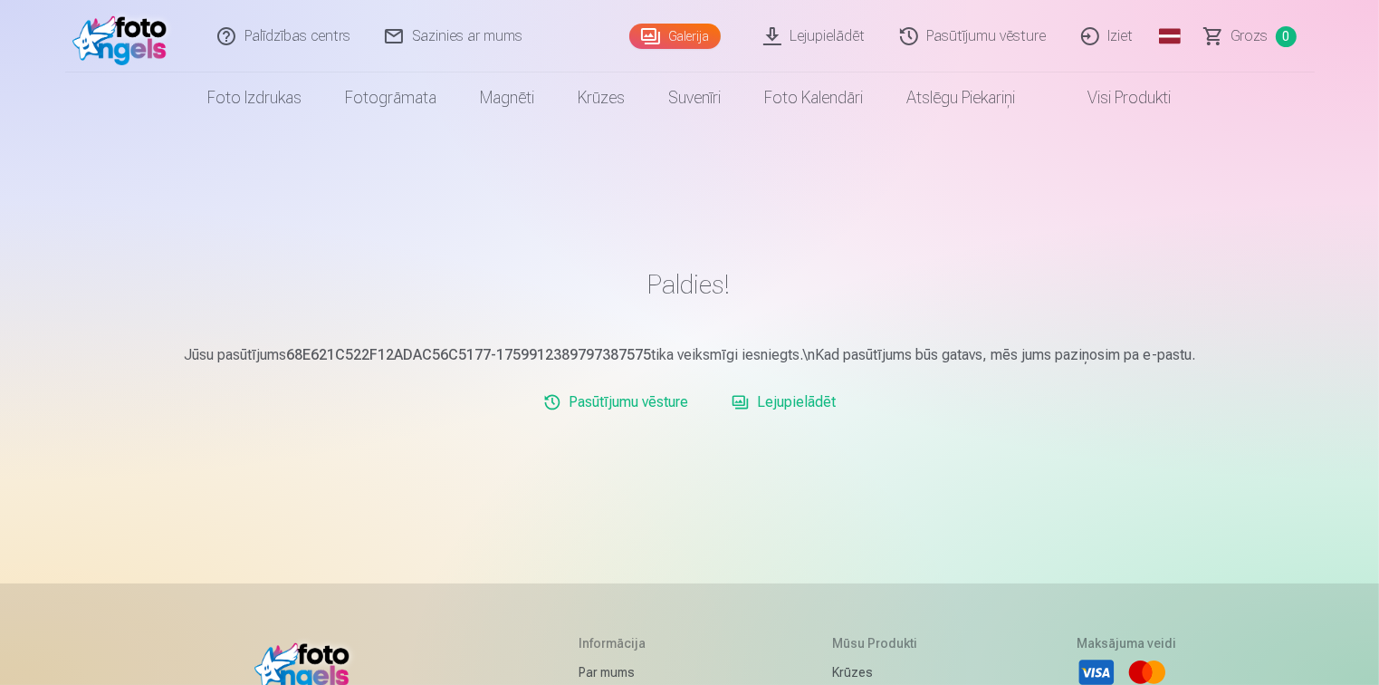
click at [799, 408] on link "Lejupielādēt" at bounding box center [784, 402] width 119 height 36
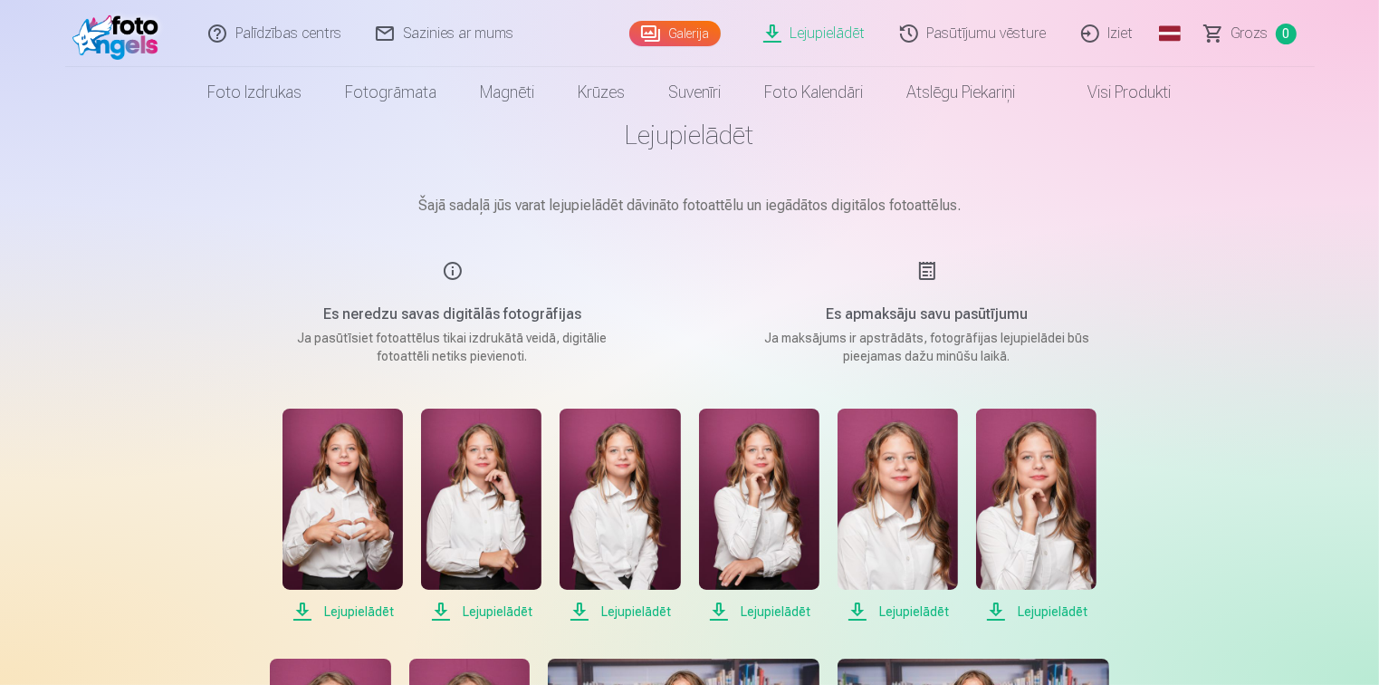
scroll to position [181, 0]
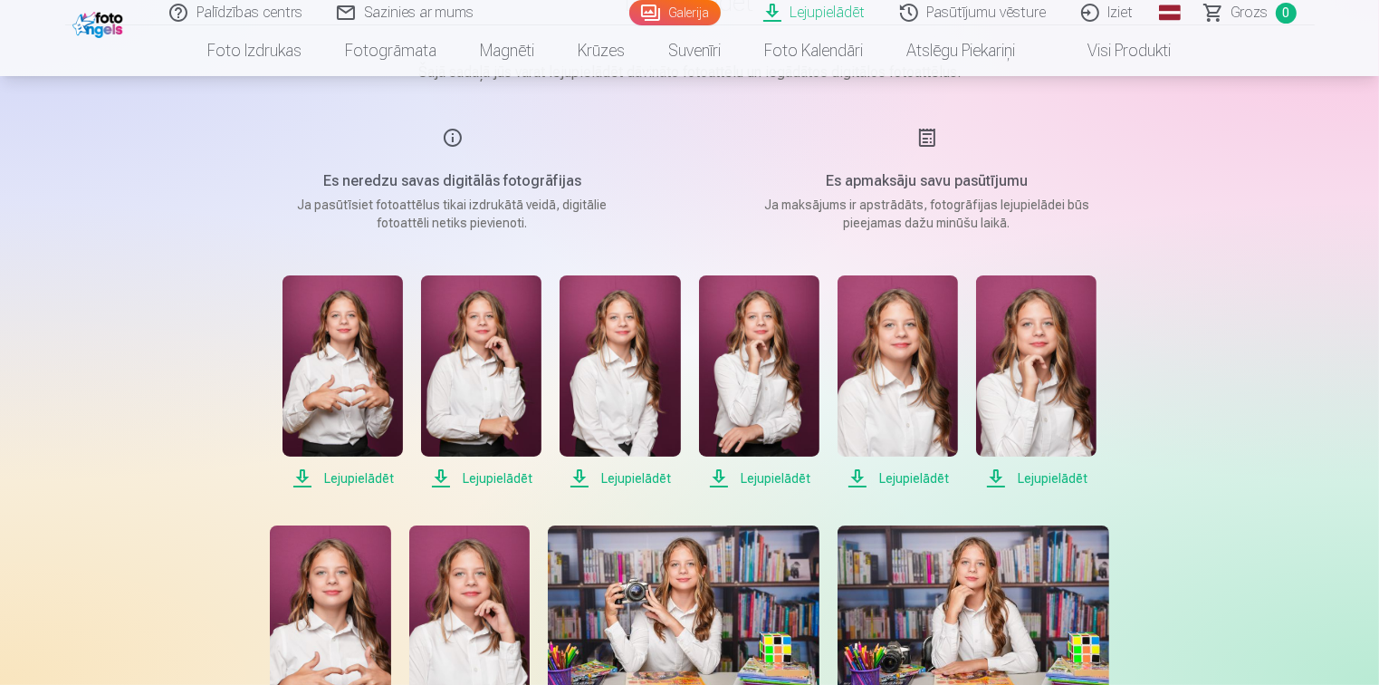
click at [356, 476] on span "Lejupielādēt" at bounding box center [343, 478] width 120 height 22
click at [514, 480] on span "Lejupielādēt" at bounding box center [481, 478] width 120 height 22
click at [626, 476] on span "Lejupielādēt" at bounding box center [620, 478] width 120 height 22
click at [769, 475] on span "Lejupielādēt" at bounding box center [759, 478] width 120 height 22
click at [910, 481] on span "Lejupielādēt" at bounding box center [898, 478] width 120 height 22
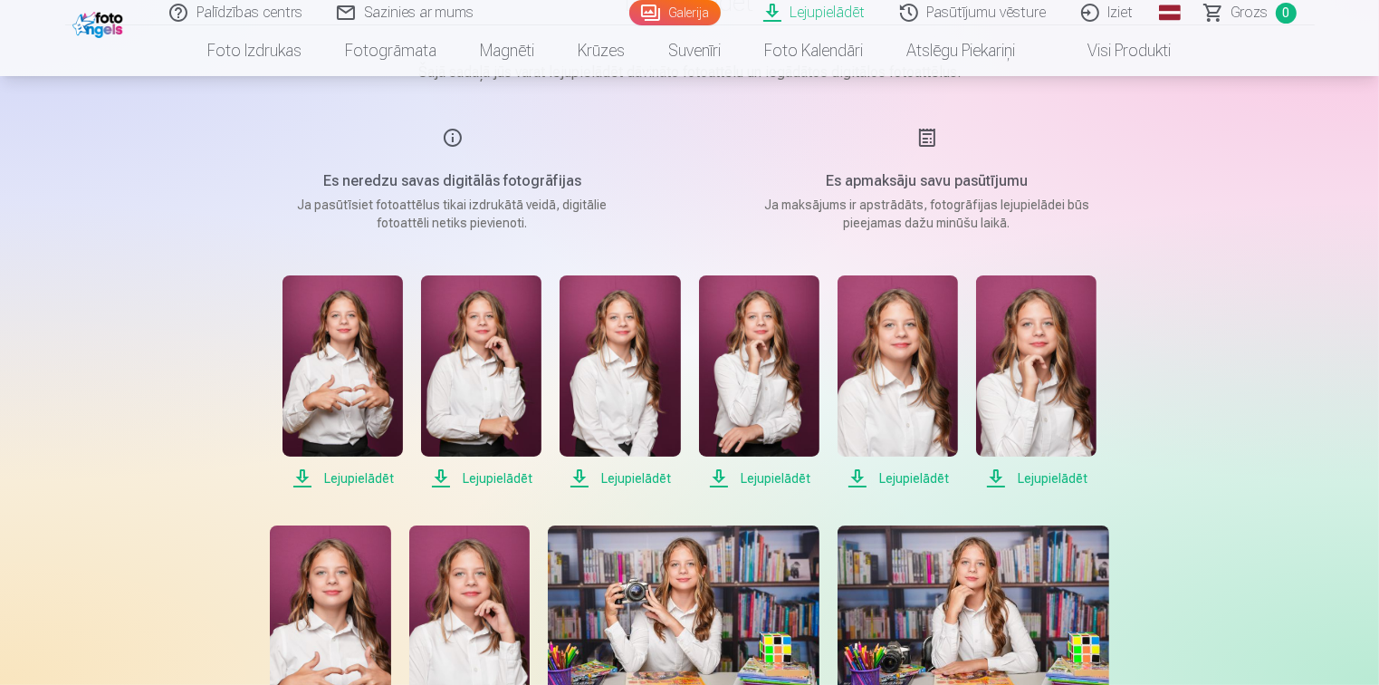
scroll to position [362, 0]
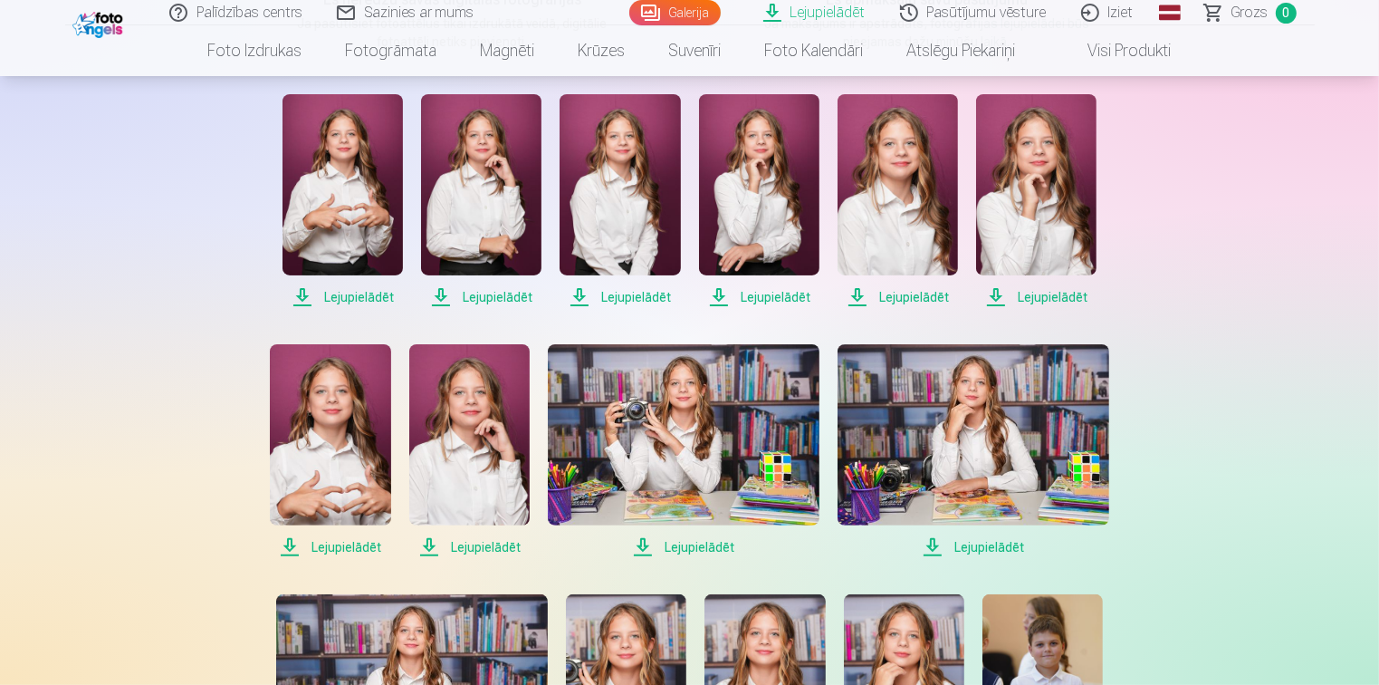
click at [1057, 292] on span "Lejupielādēt" at bounding box center [1036, 297] width 120 height 22
click at [354, 533] on link "Lejupielādēt" at bounding box center [330, 451] width 120 height 214
click at [493, 549] on span "Lejupielādēt" at bounding box center [469, 547] width 120 height 22
click at [704, 550] on span "Lejupielādēt" at bounding box center [684, 547] width 272 height 22
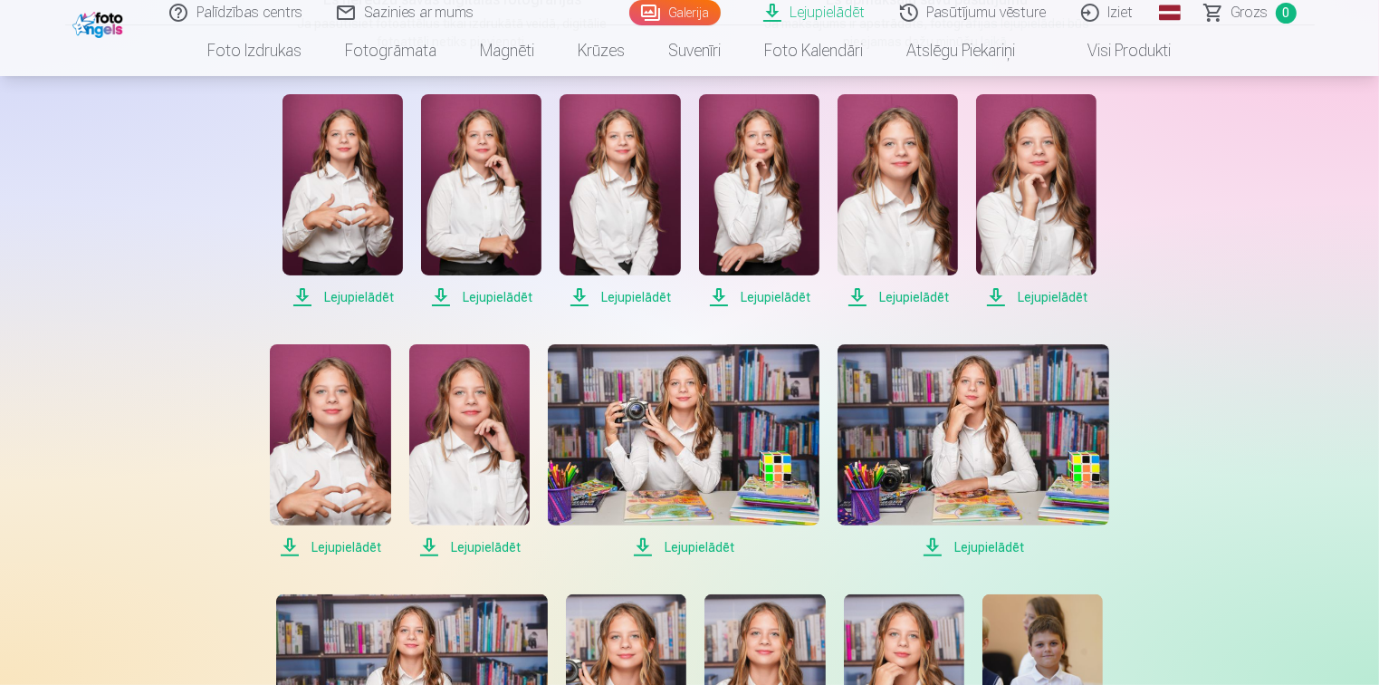
click at [949, 549] on span "Lejupielādēt" at bounding box center [974, 547] width 272 height 22
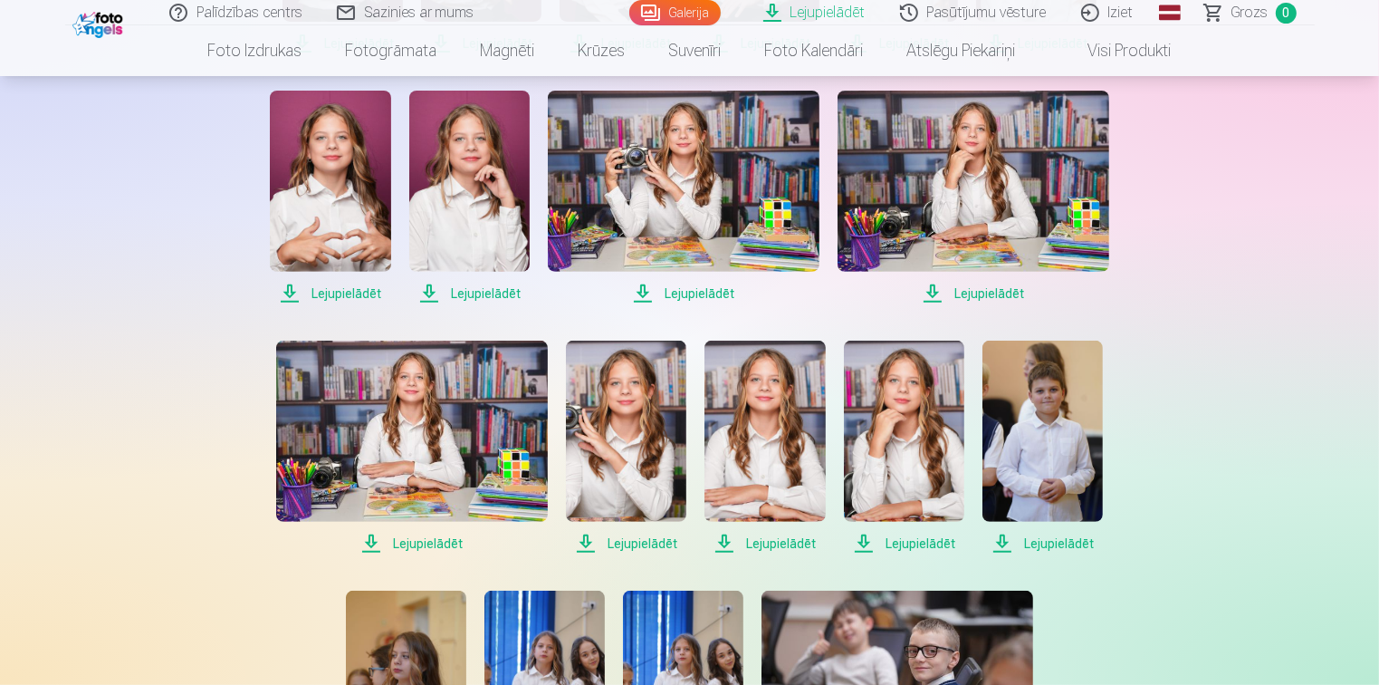
scroll to position [634, 0]
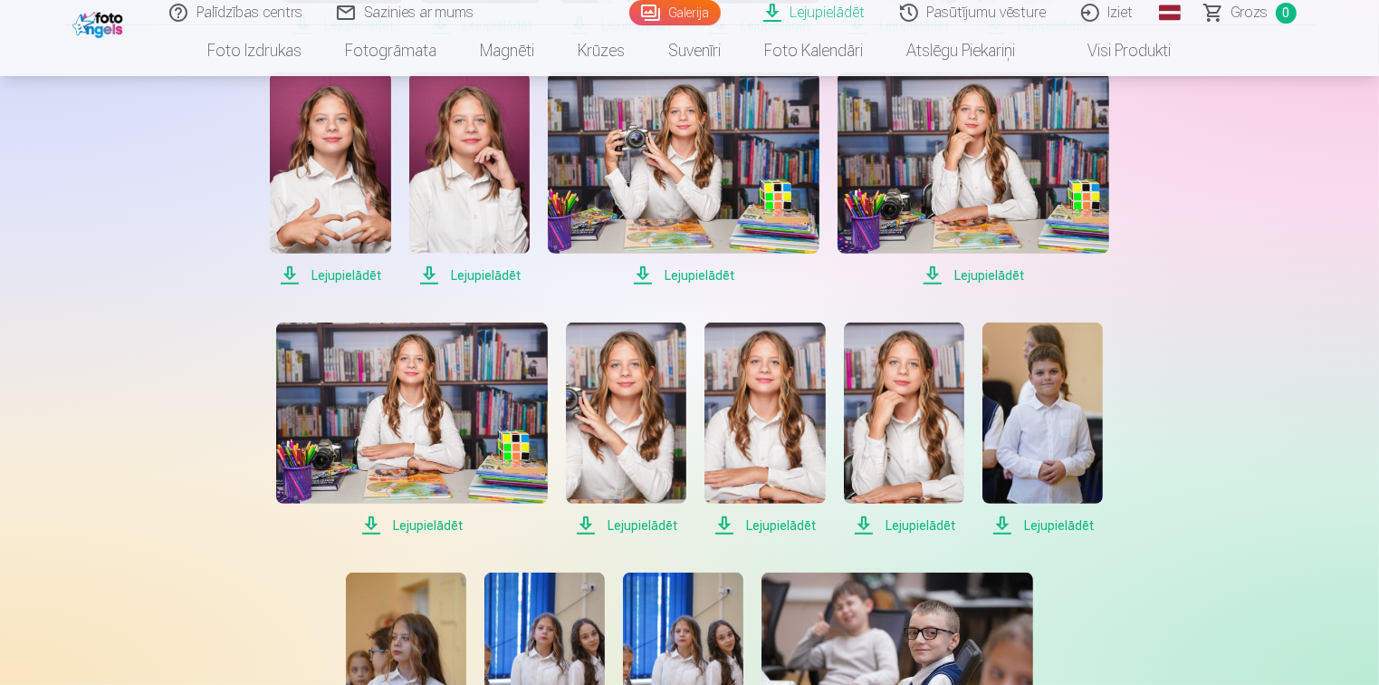
click at [427, 521] on span "Lejupielādēt" at bounding box center [412, 525] width 272 height 22
click at [663, 526] on span "Lejupielādēt" at bounding box center [626, 525] width 120 height 22
click at [772, 525] on span "Lejupielādēt" at bounding box center [765, 525] width 120 height 22
click at [919, 527] on span "Lejupielādēt" at bounding box center [904, 525] width 120 height 22
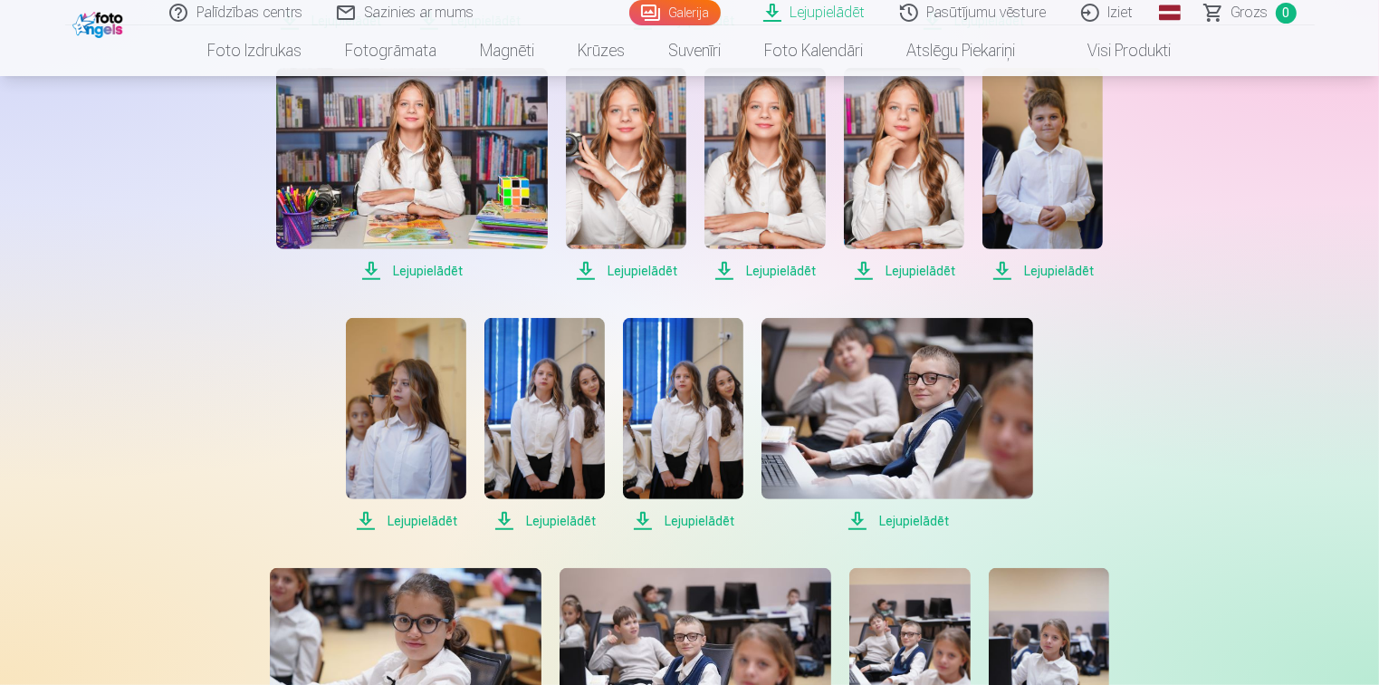
scroll to position [906, 0]
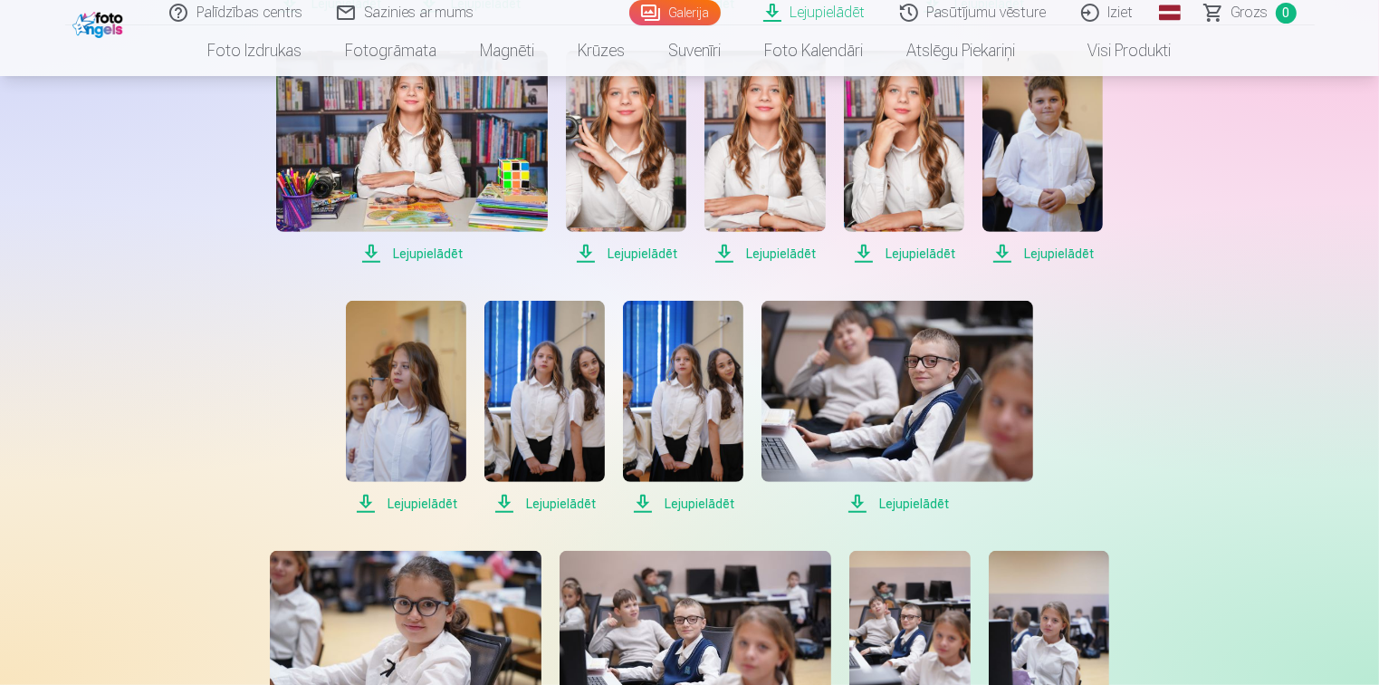
click at [431, 502] on span "Lejupielādēt" at bounding box center [406, 504] width 120 height 22
click at [567, 495] on span "Lejupielādēt" at bounding box center [545, 504] width 120 height 22
click at [699, 504] on span "Lejupielādēt" at bounding box center [683, 504] width 120 height 22
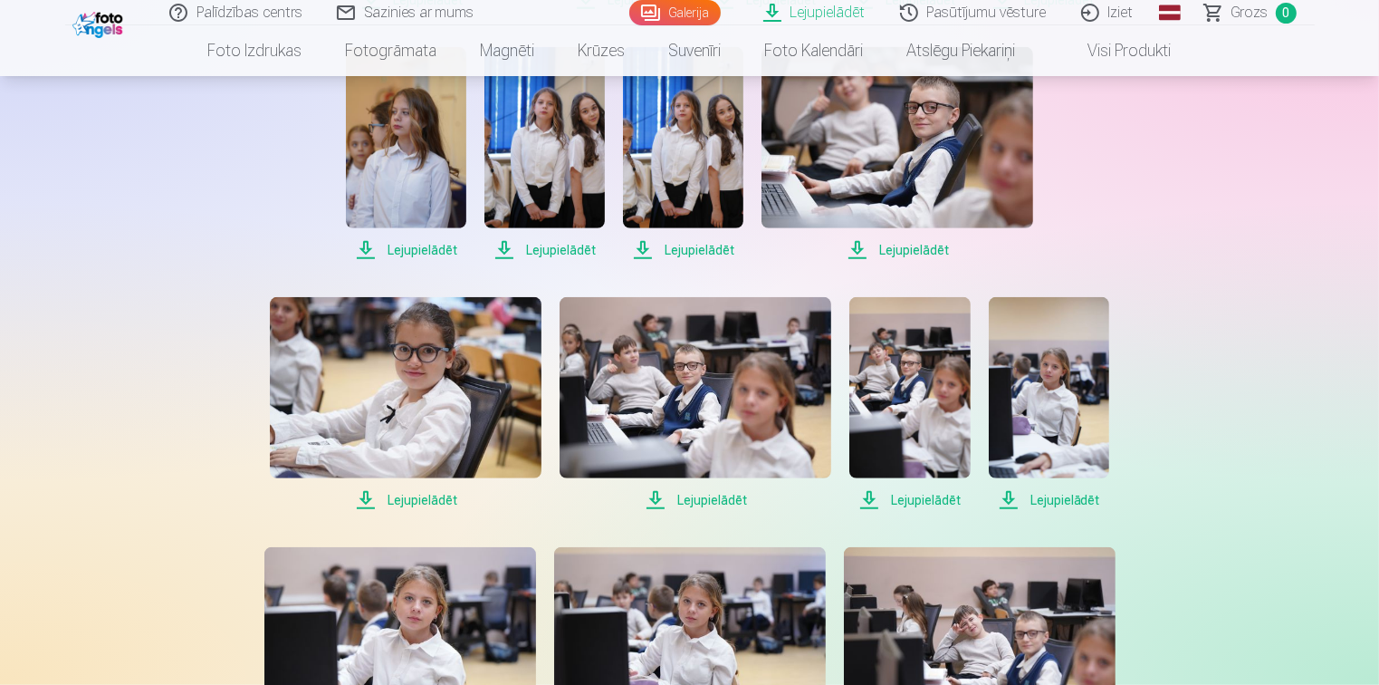
scroll to position [1177, 0]
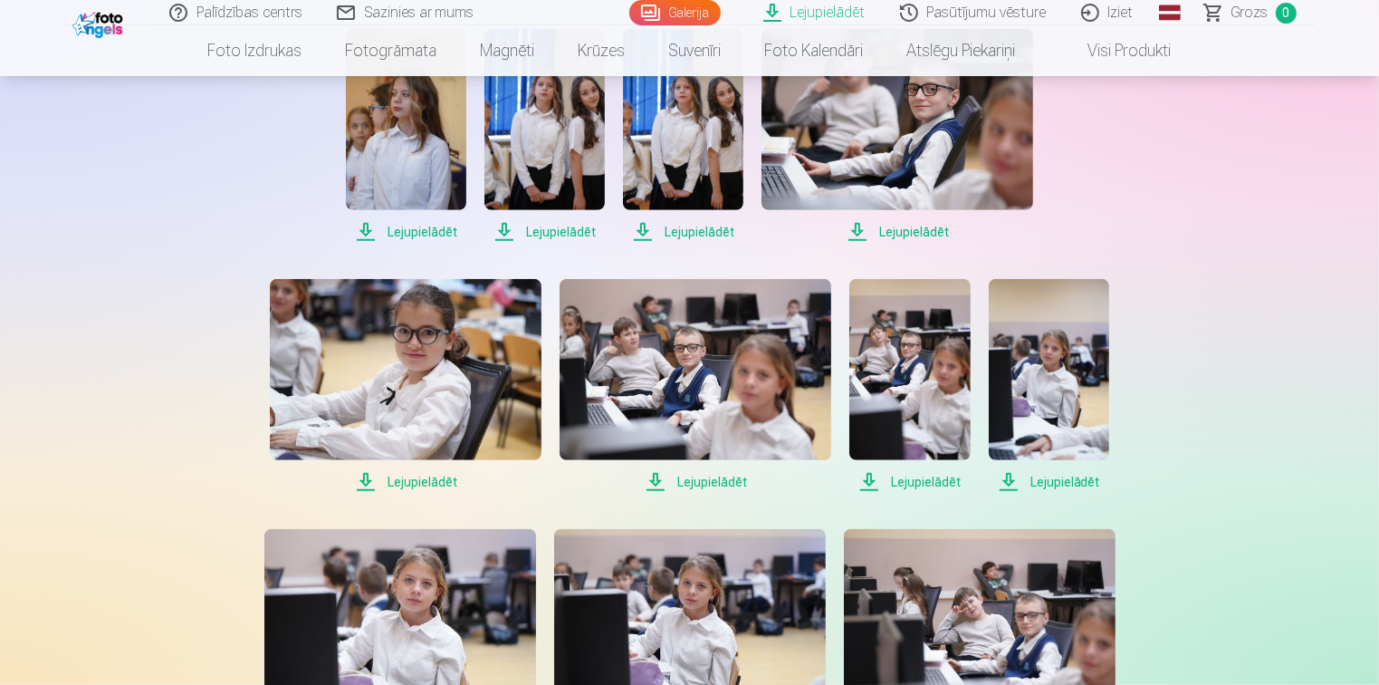
click at [1275, 647] on div "Palīdzības centrs Sazinies ar mums Galerija Lejupielādēt Pasūtījumu vēsture Izi…" at bounding box center [689, 200] width 1379 height 2755
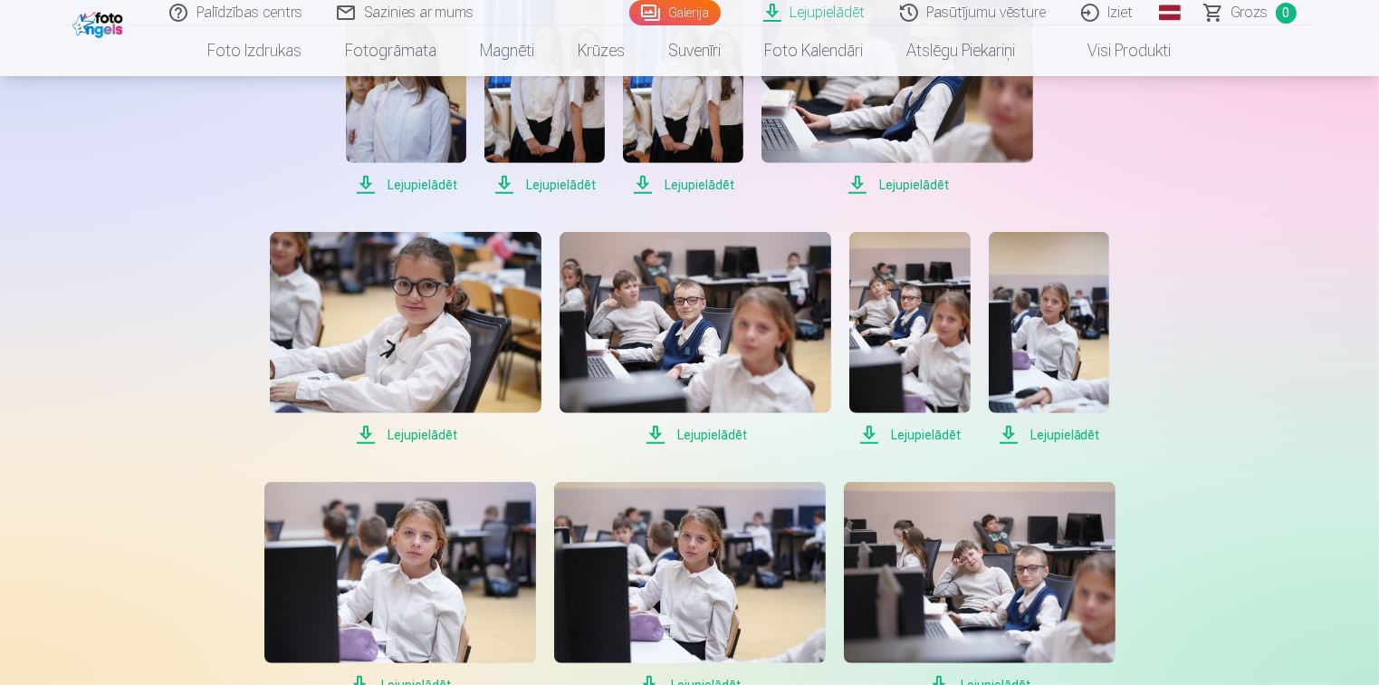
scroll to position [1268, 0]
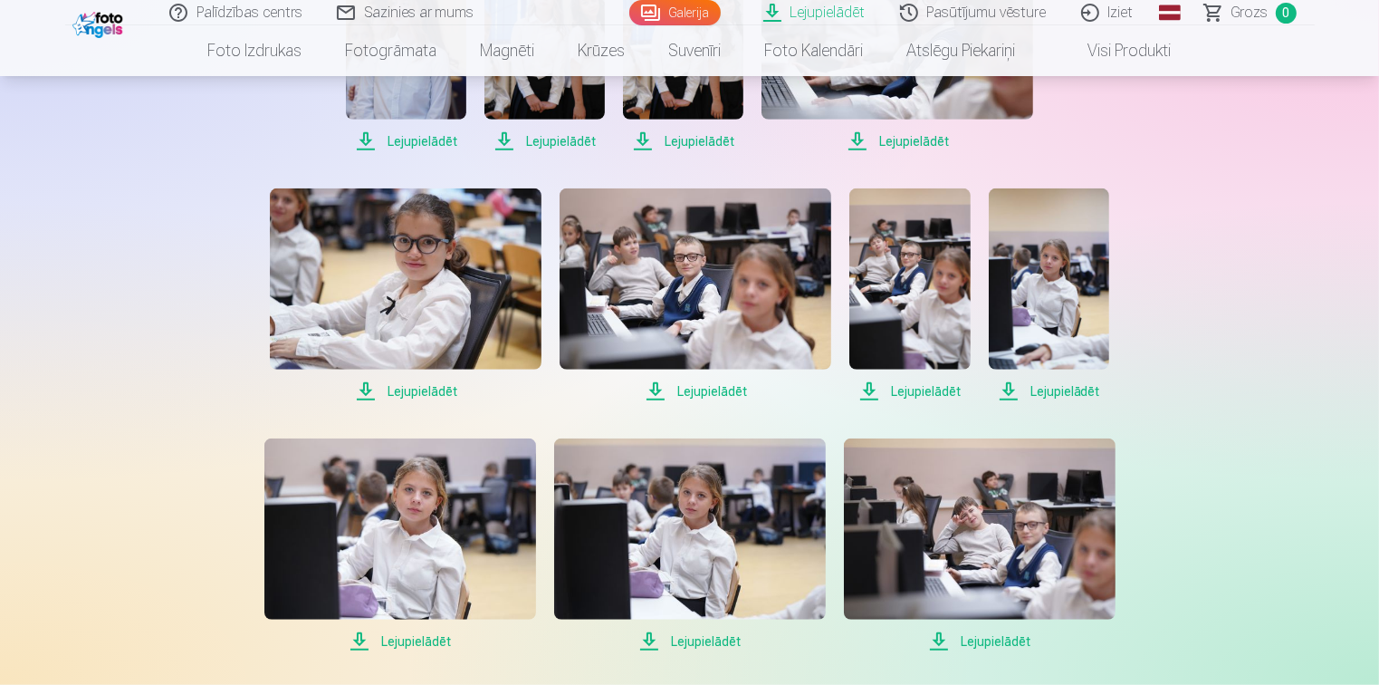
click at [1086, 393] on span "Lejupielādēt" at bounding box center [1049, 391] width 120 height 22
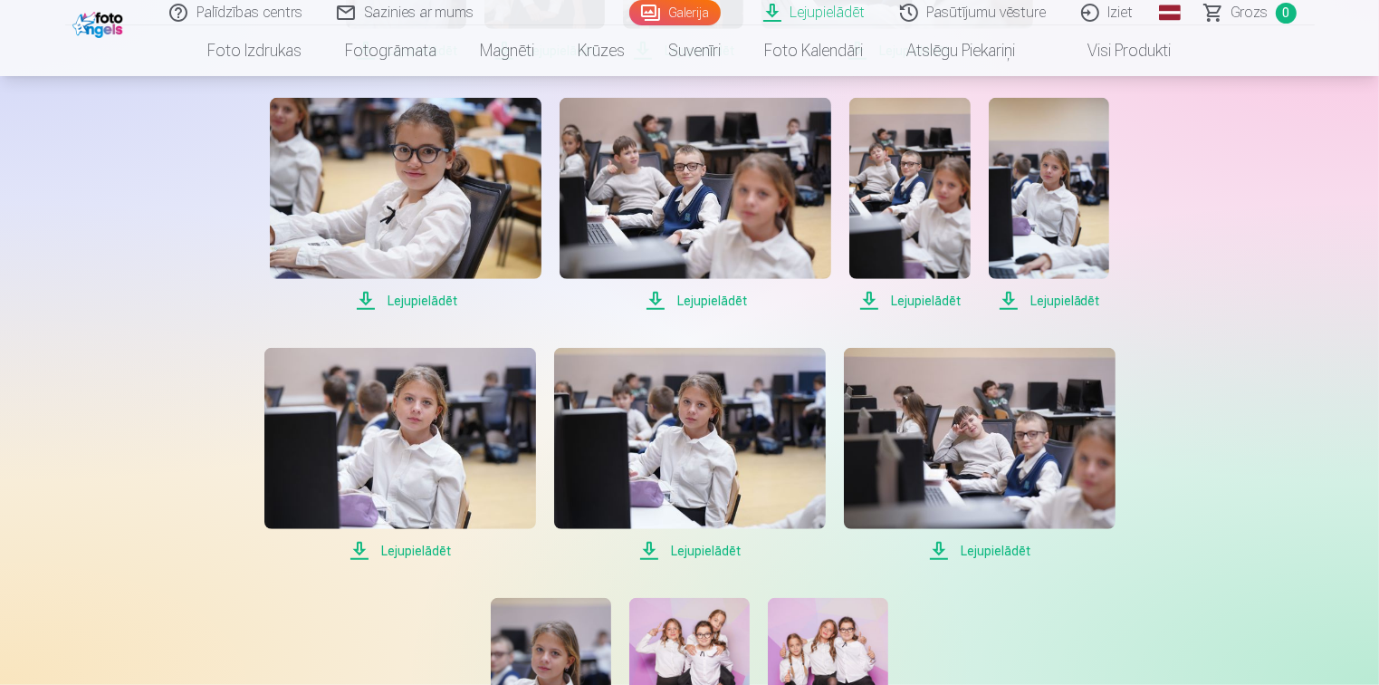
click at [407, 552] on span "Lejupielādēt" at bounding box center [400, 551] width 272 height 22
click at [704, 551] on span "Lejupielādēt" at bounding box center [690, 551] width 272 height 22
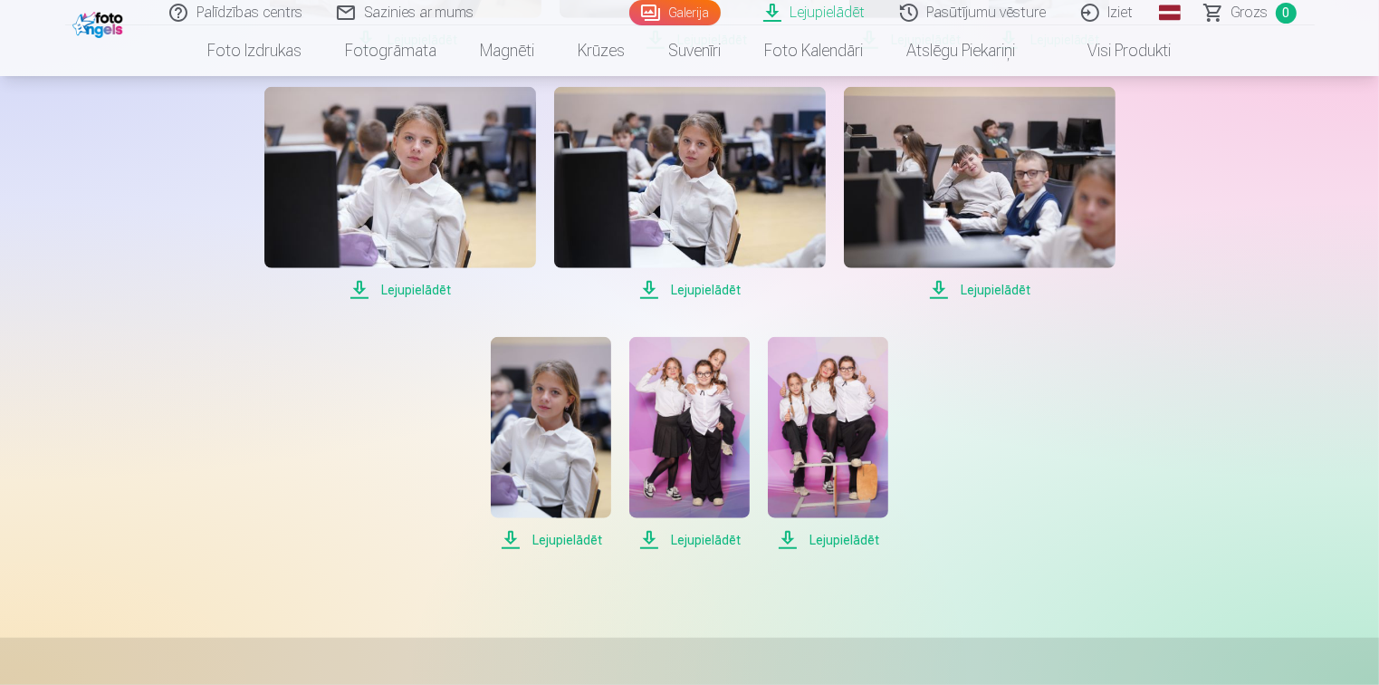
scroll to position [1630, 0]
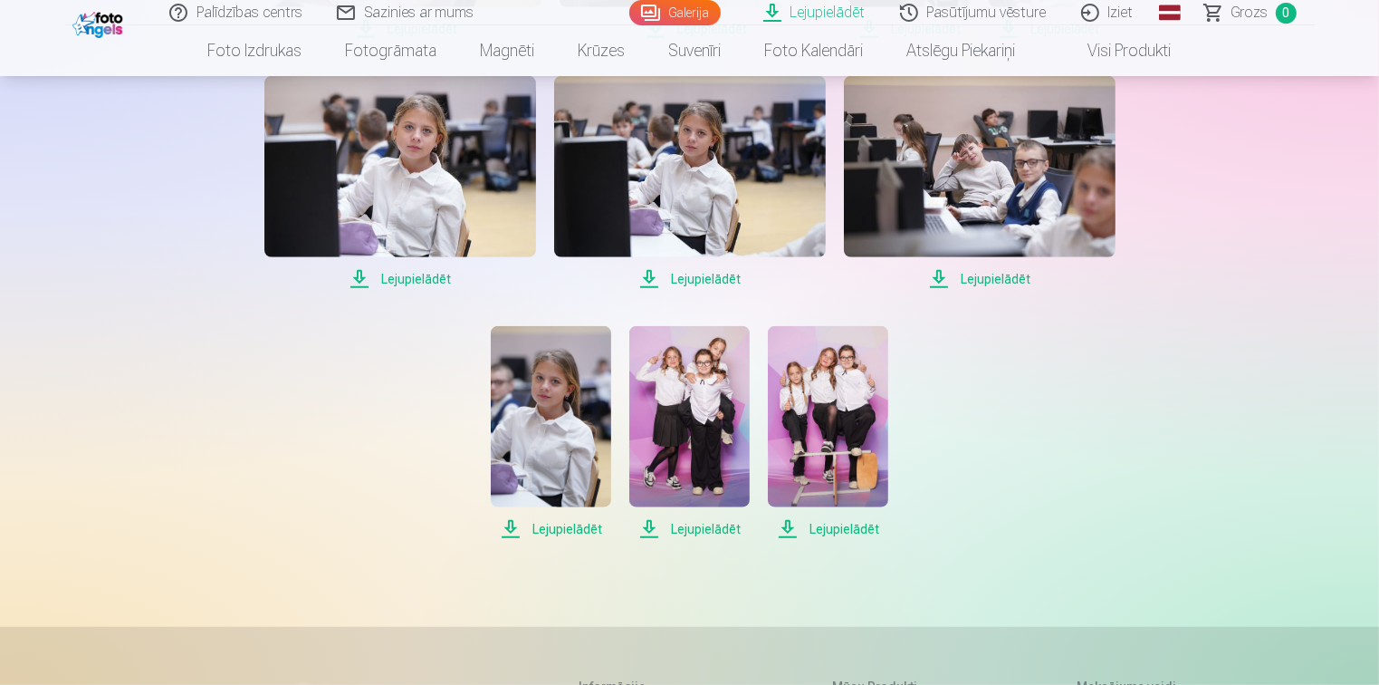
click at [550, 531] on span "Lejupielādēt" at bounding box center [551, 529] width 120 height 22
click at [696, 527] on span "Lejupielādēt" at bounding box center [689, 529] width 120 height 22
click at [848, 527] on span "Lejupielādēt" at bounding box center [828, 529] width 120 height 22
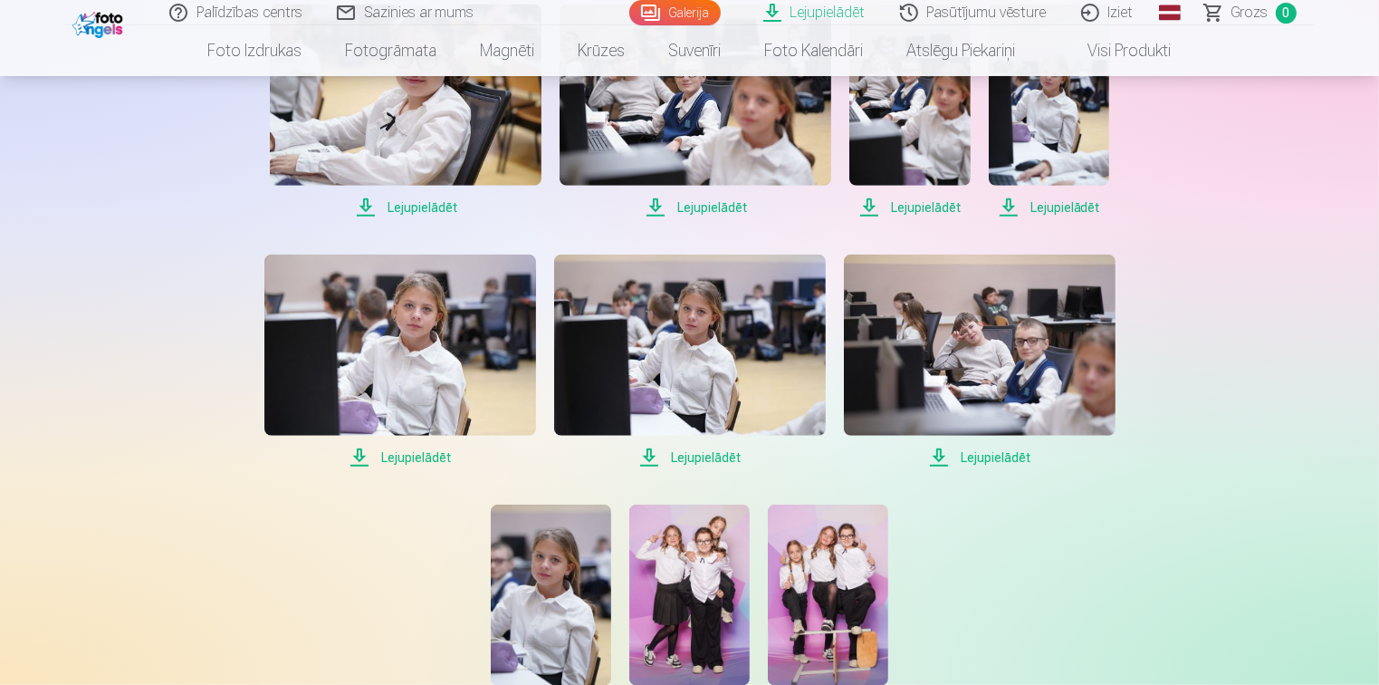
scroll to position [1449, 0]
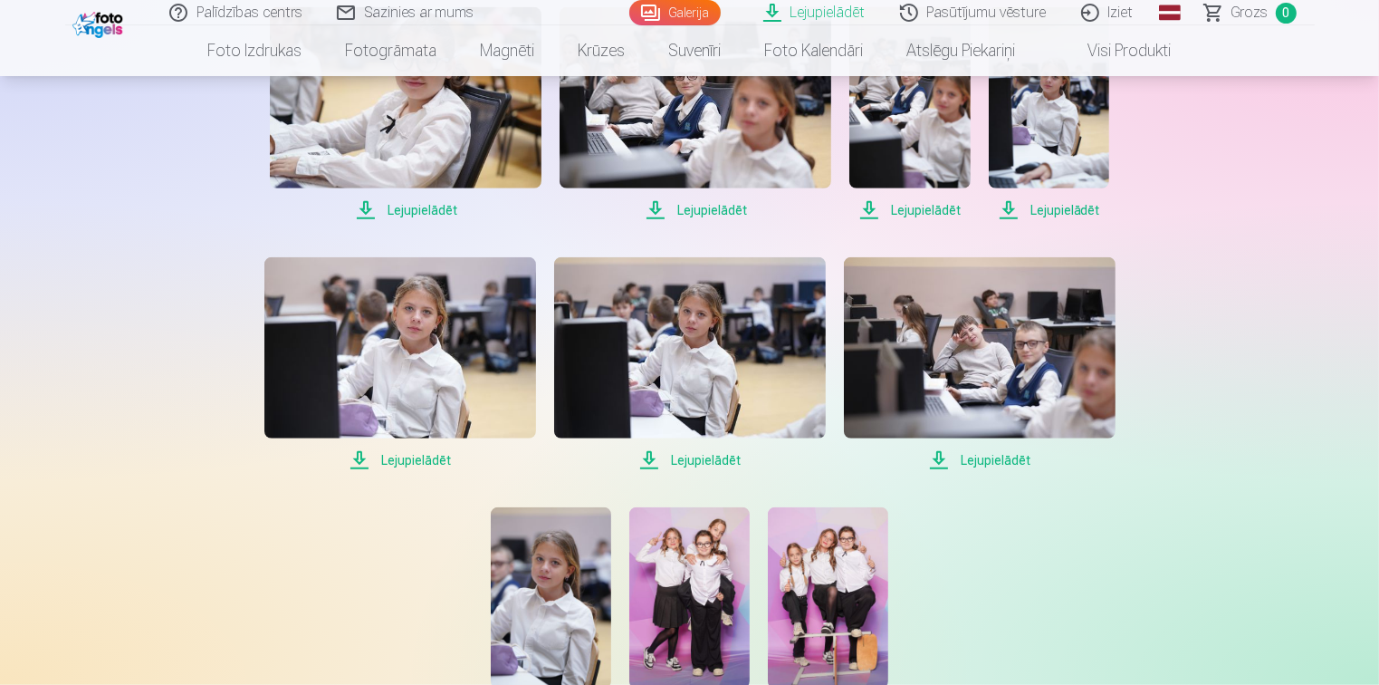
click at [980, 14] on link "Pasūtījumu vēsture" at bounding box center [974, 12] width 181 height 25
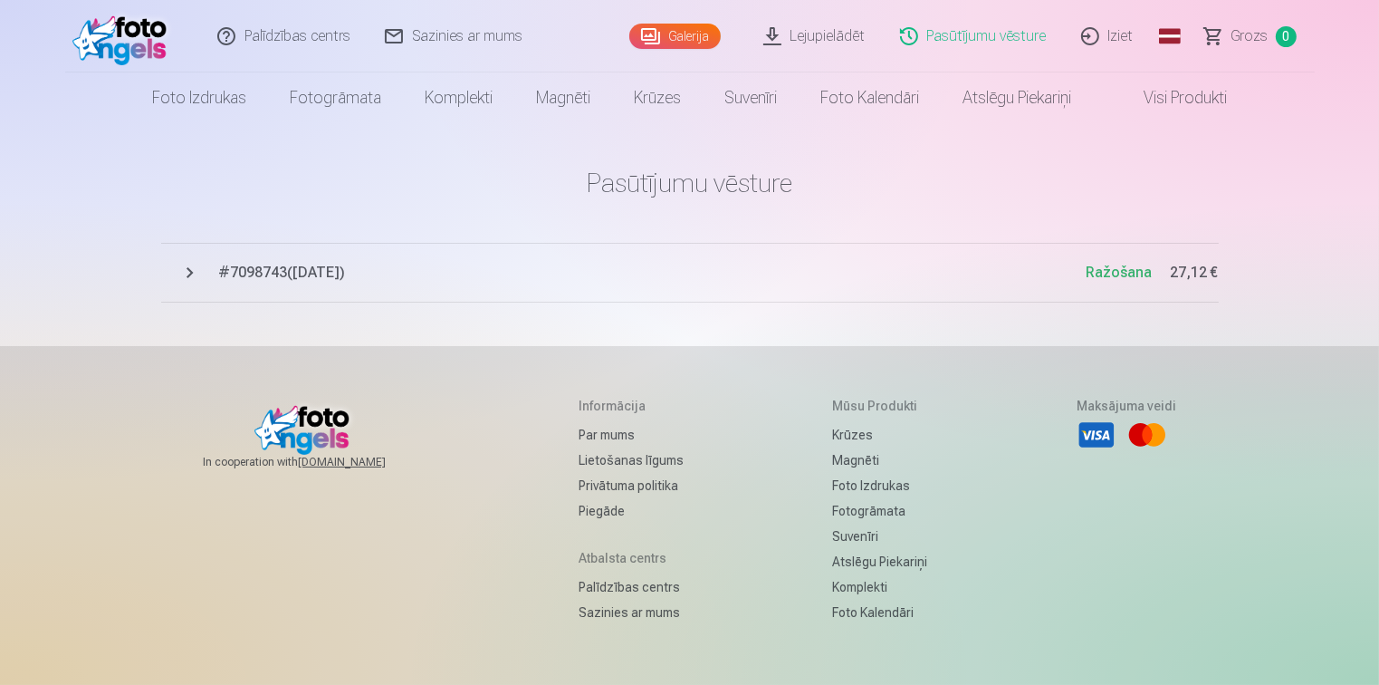
click at [289, 288] on button "# 7098743 ( [DATE] ) Ražošana 27,12 €" at bounding box center [690, 273] width 1058 height 60
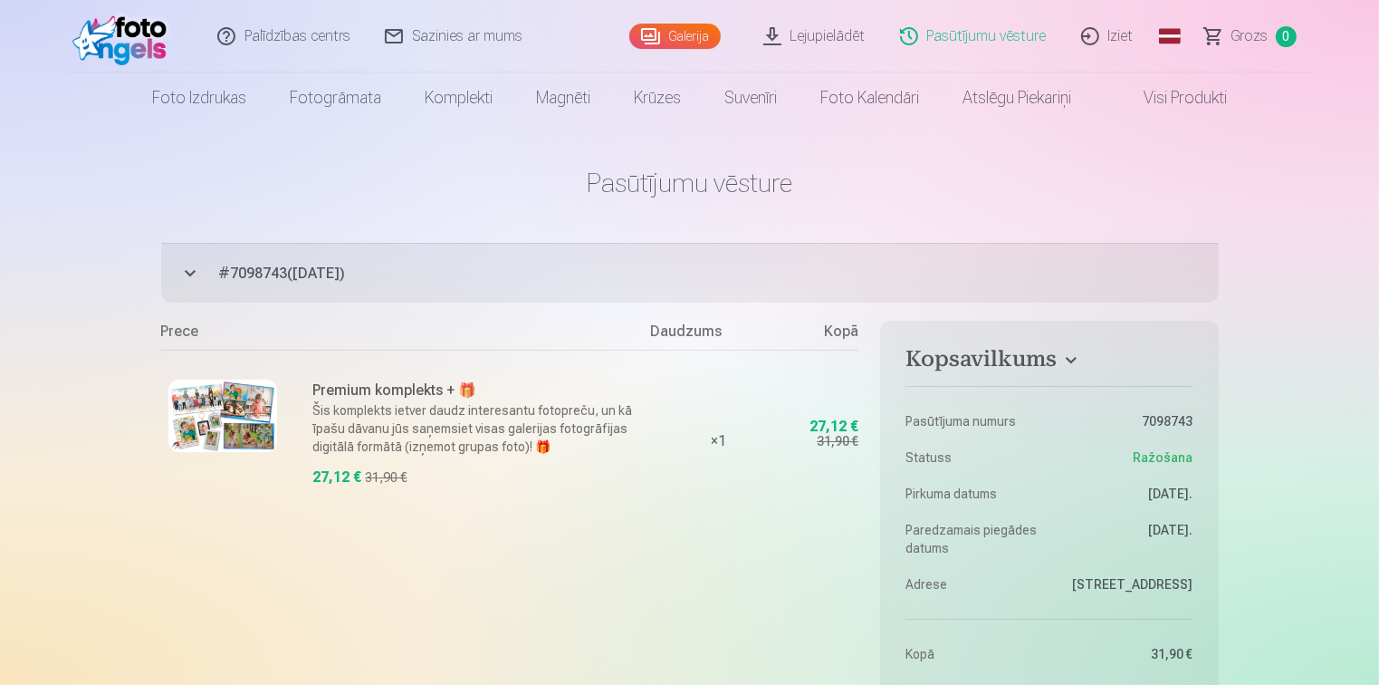
click at [226, 421] on img at bounding box center [222, 415] width 109 height 72
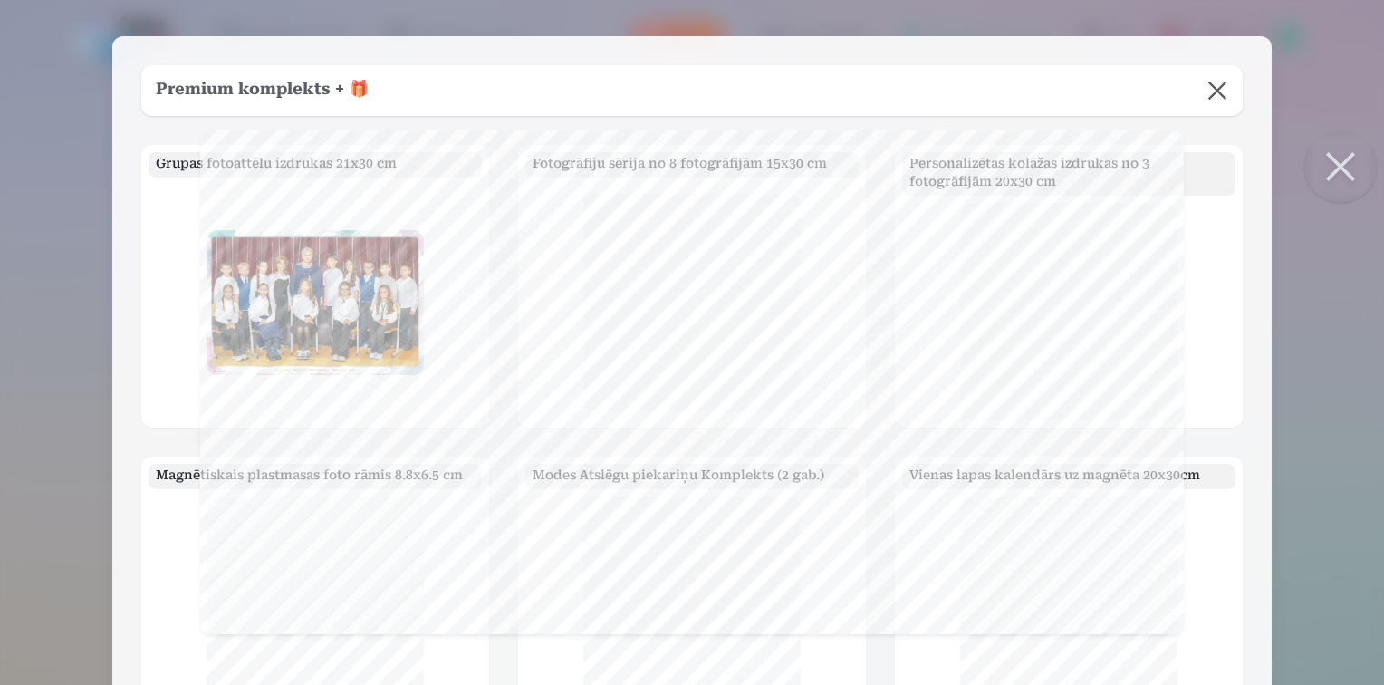
click at [1203, 90] on button at bounding box center [1217, 90] width 51 height 51
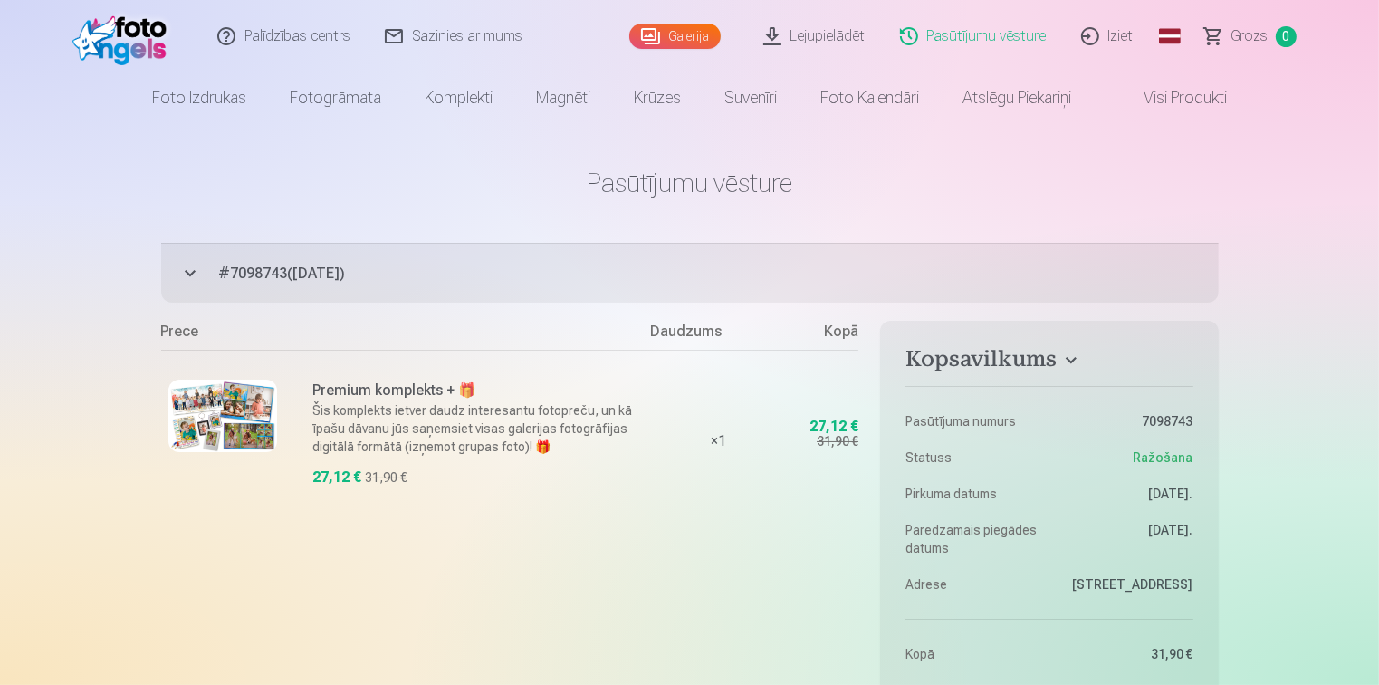
click at [214, 399] on img at bounding box center [222, 415] width 109 height 72
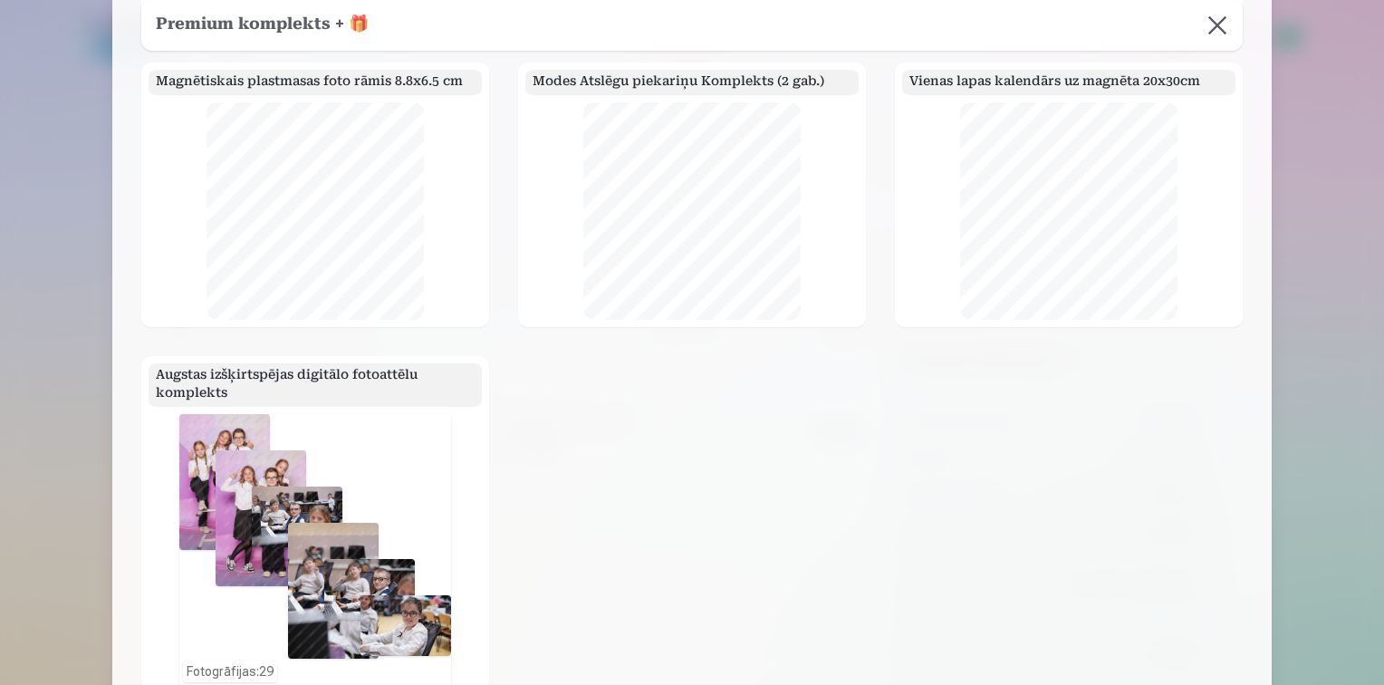
scroll to position [362, 0]
